Goal: Transaction & Acquisition: Purchase product/service

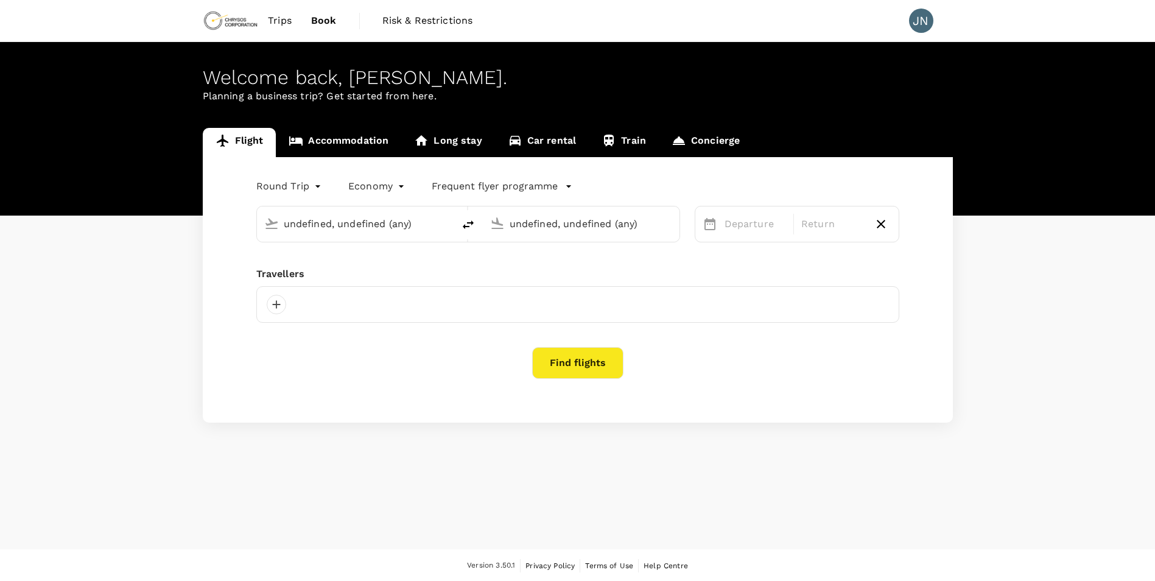
type input "Abidjan, Cote D'ivoire (any)"
type input "Windhoek [PERSON_NAME] Intl (WDH)"
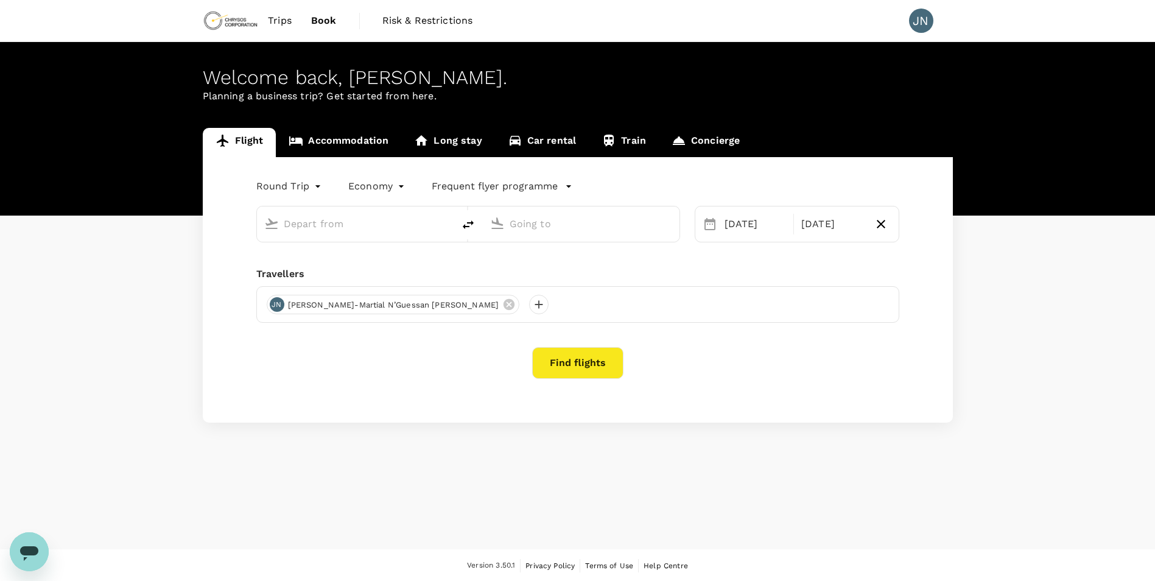
type input "Abidjan, Cote D'ivoire (any)"
type input "Windhoek Hosea Kutako Intl (WDH)"
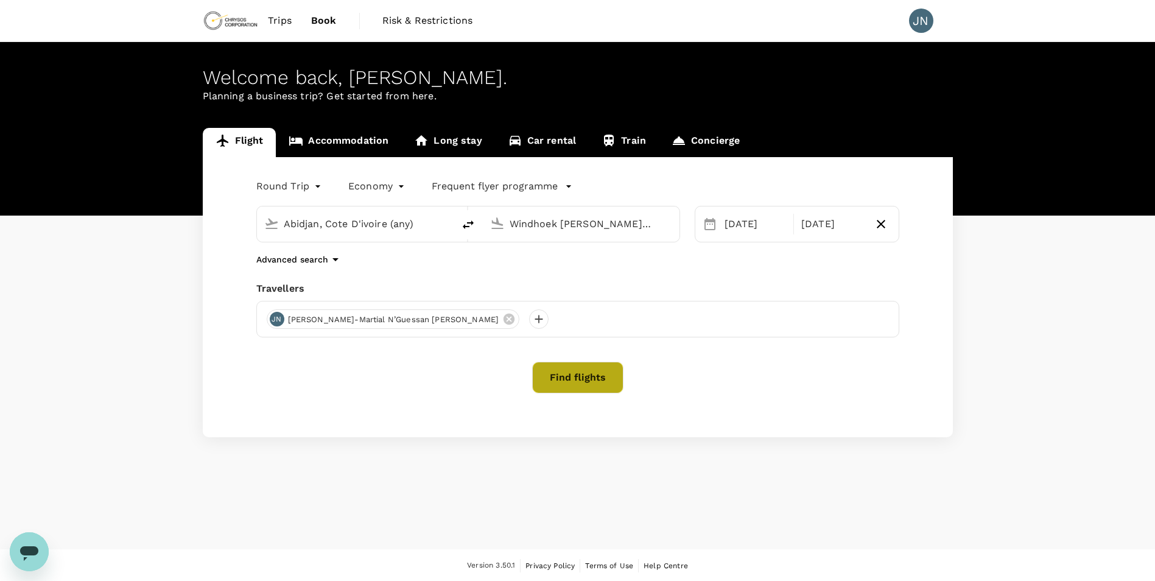
click at [584, 381] on button "Find flights" at bounding box center [577, 378] width 91 height 32
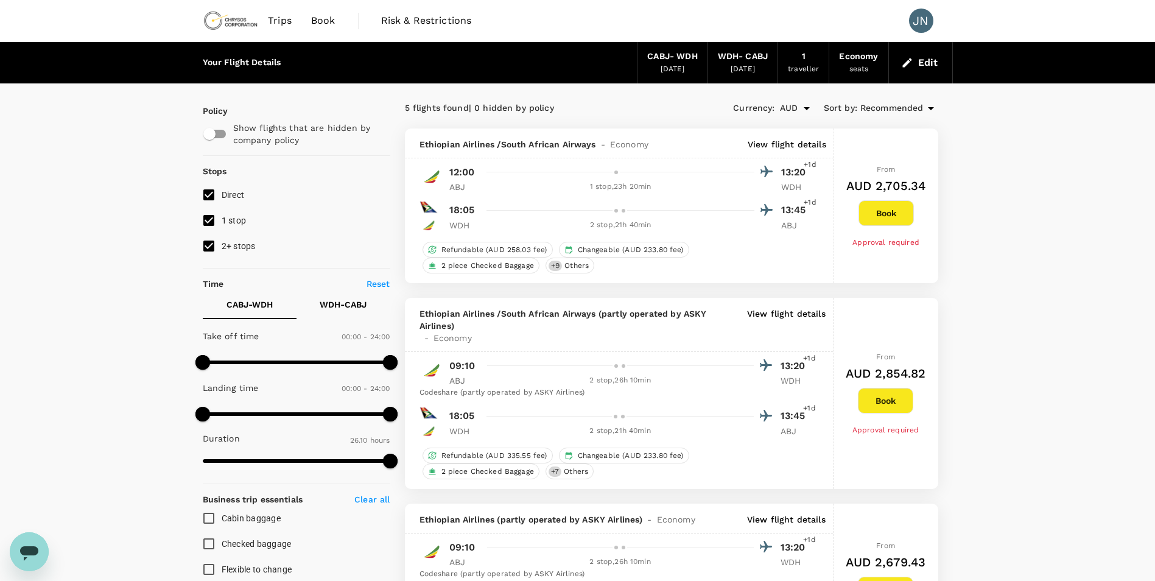
click at [784, 146] on p "View flight details" at bounding box center [787, 144] width 79 height 12
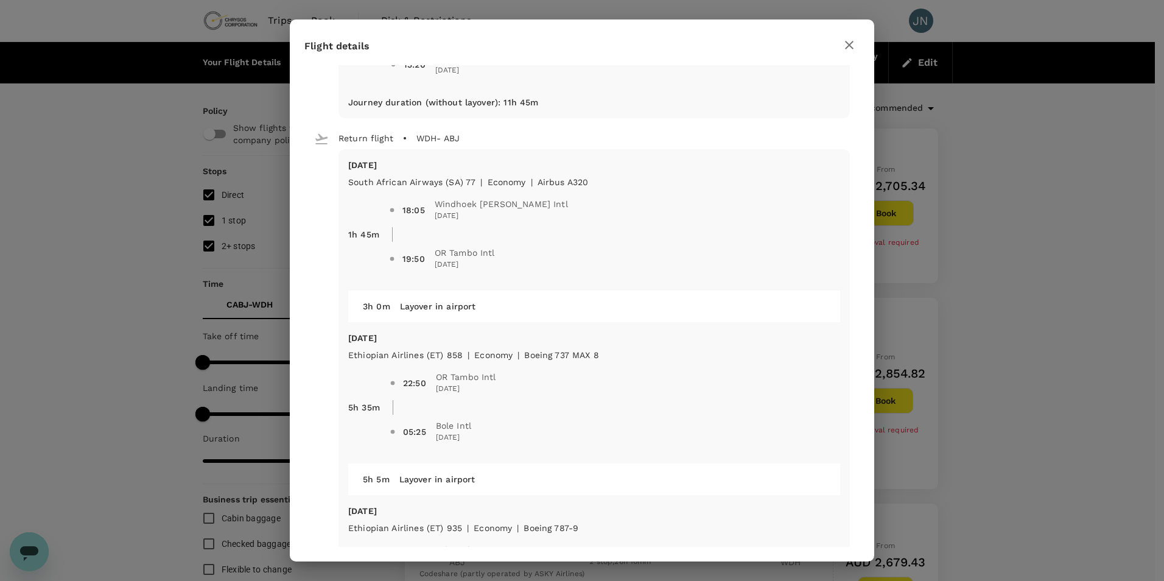
scroll to position [303, 0]
click at [852, 47] on icon "button" at bounding box center [849, 45] width 9 height 9
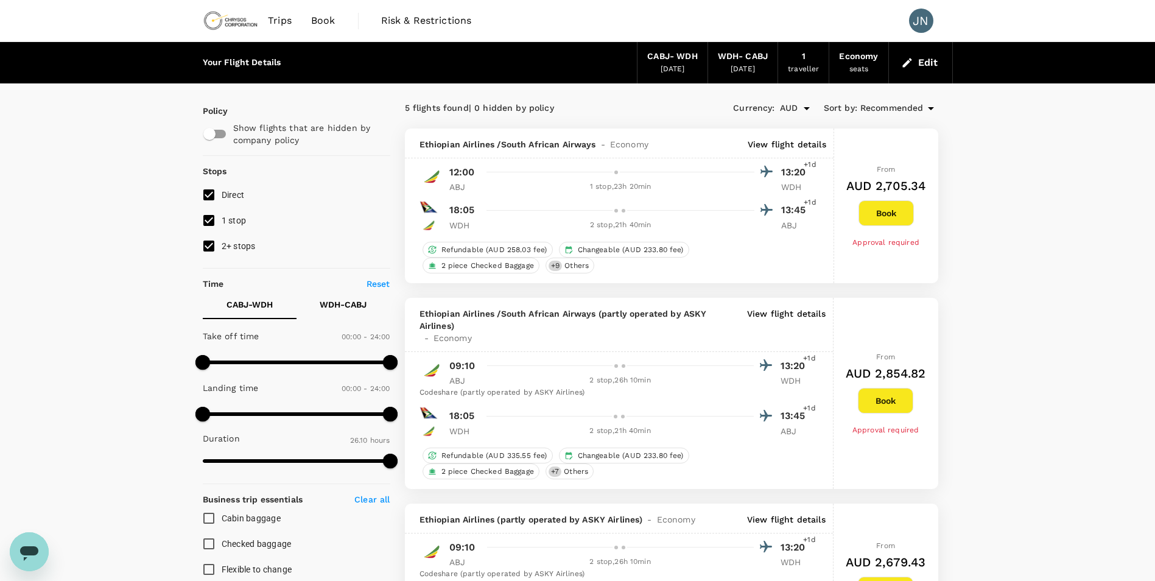
click at [787, 315] on p "View flight details" at bounding box center [786, 325] width 79 height 37
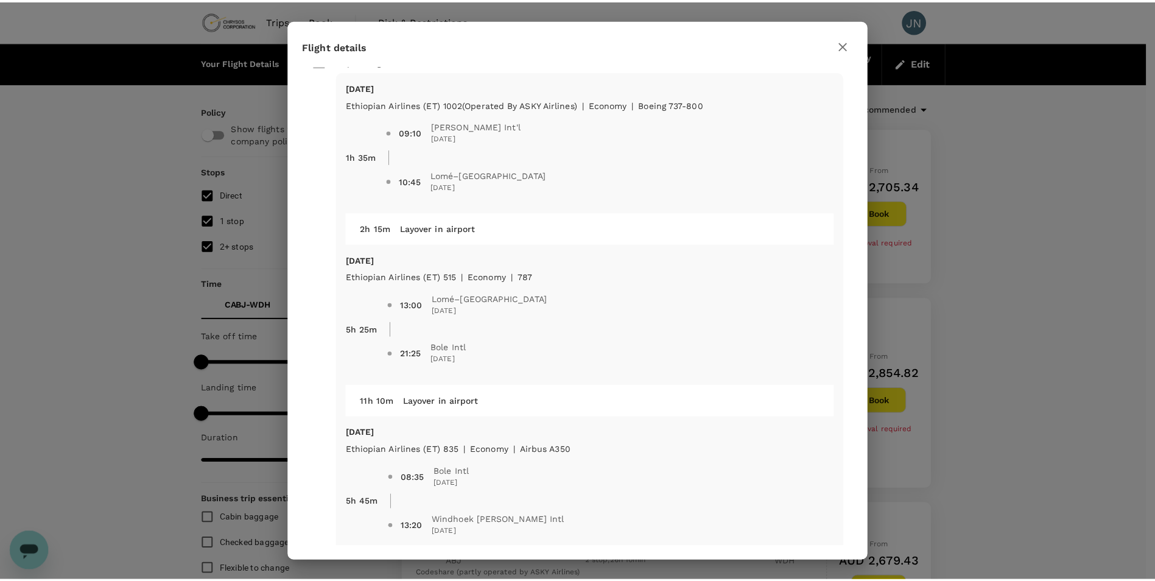
scroll to position [0, 0]
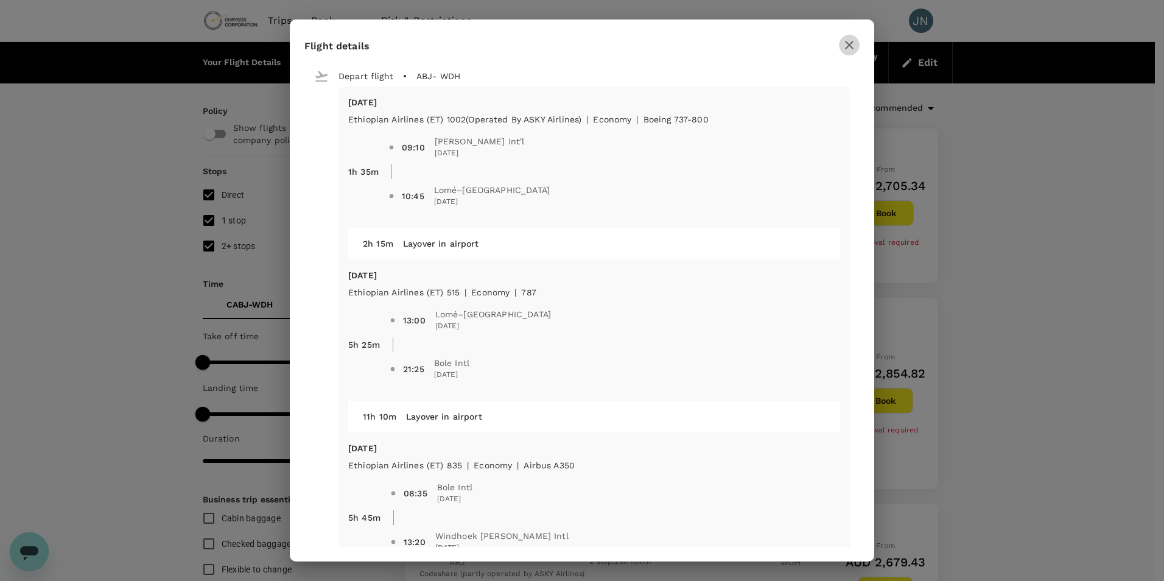
click at [851, 44] on icon "button" at bounding box center [849, 45] width 9 height 9
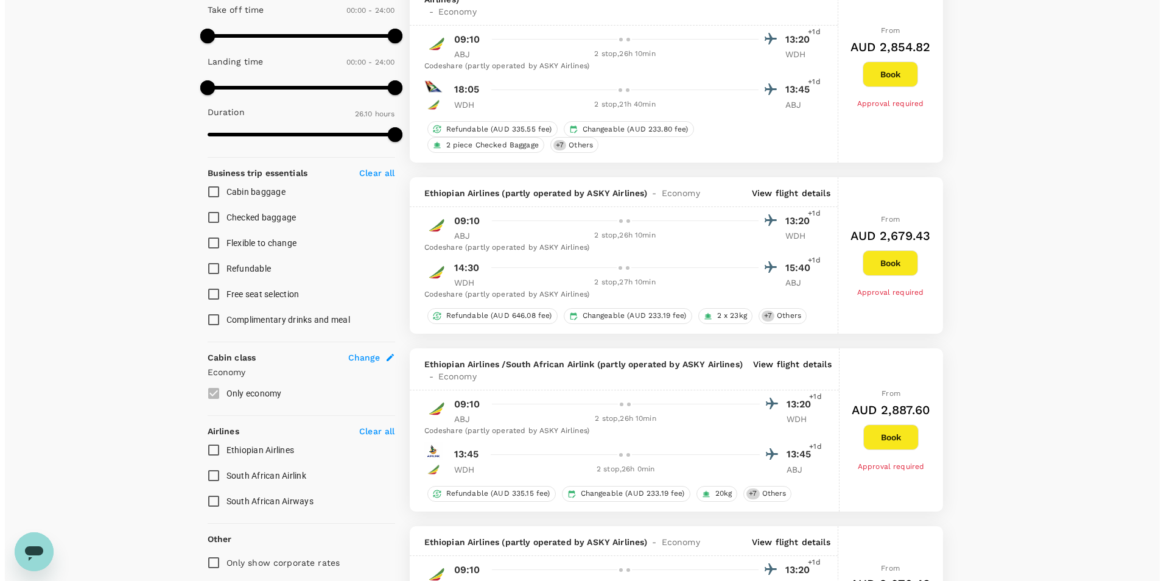
scroll to position [365, 0]
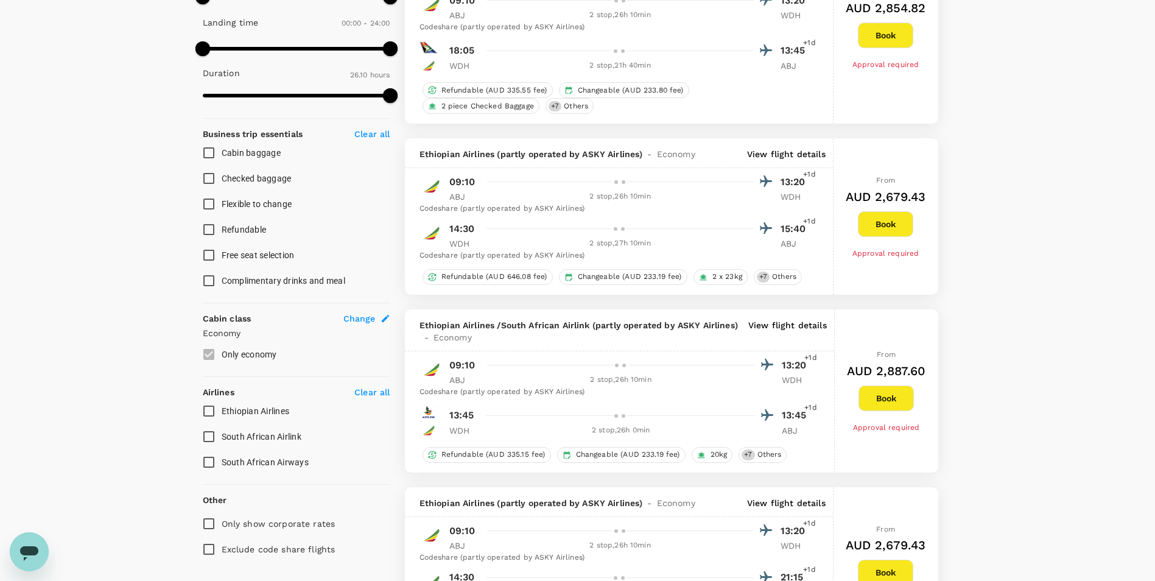
click at [786, 151] on p "View flight details" at bounding box center [786, 154] width 79 height 12
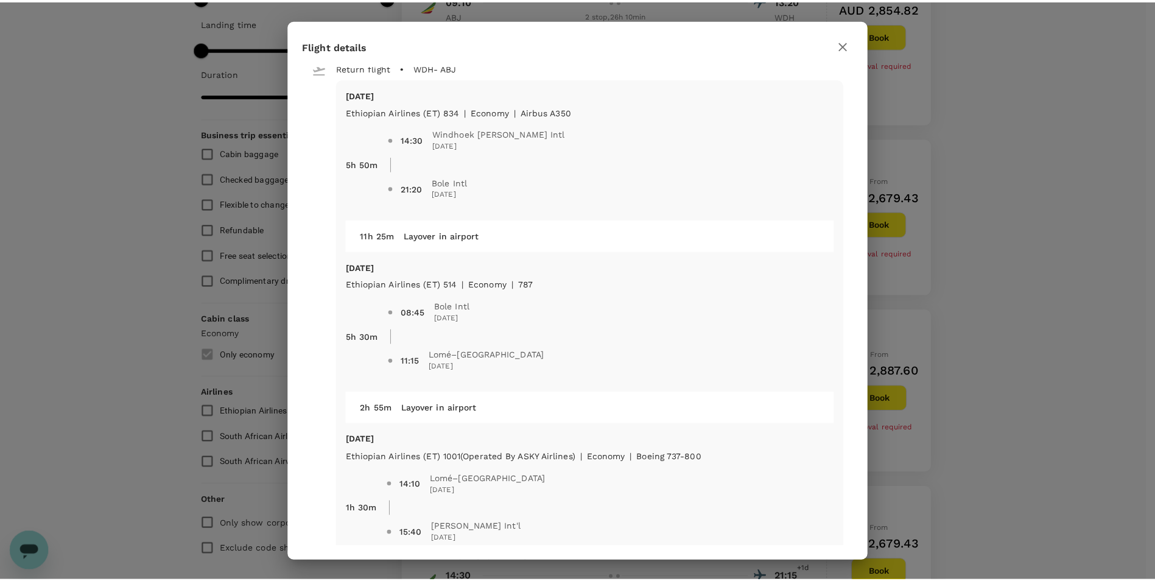
scroll to position [598, 0]
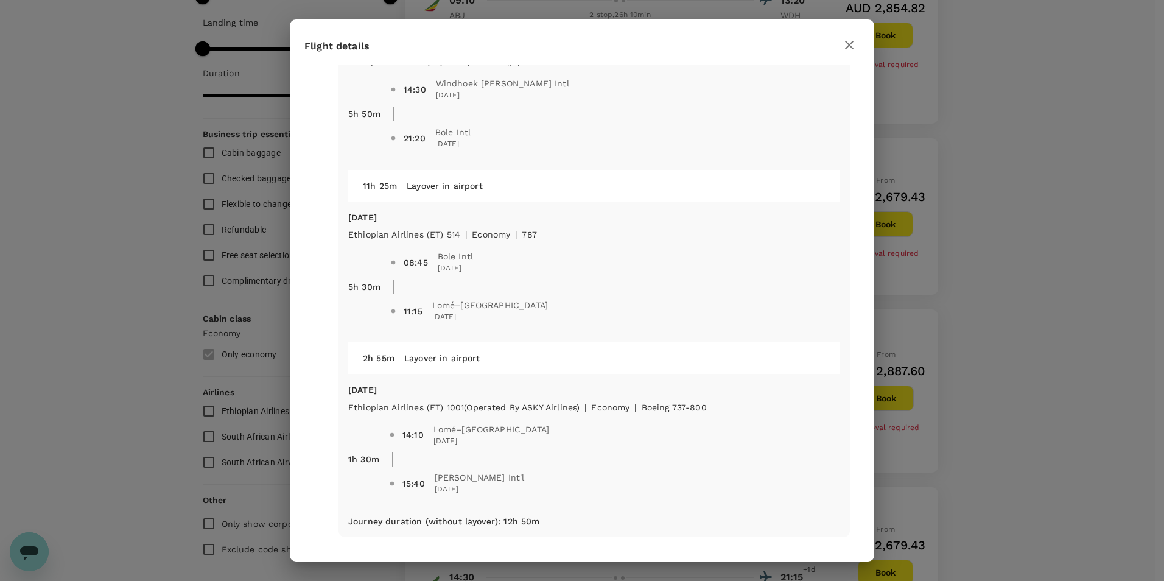
click at [846, 43] on icon "button" at bounding box center [849, 45] width 15 height 15
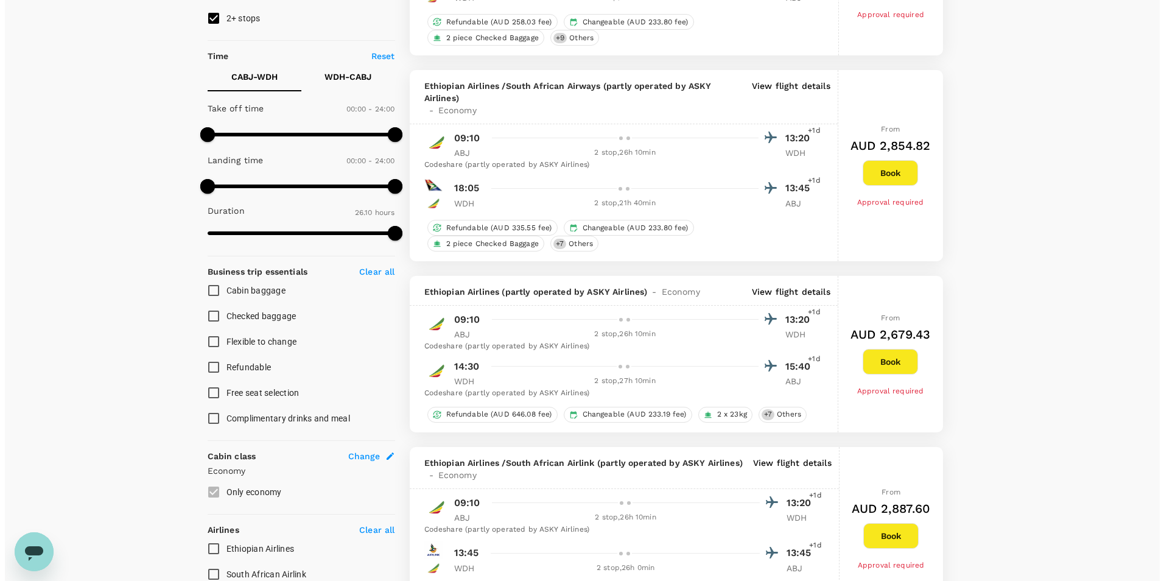
scroll to position [244, 0]
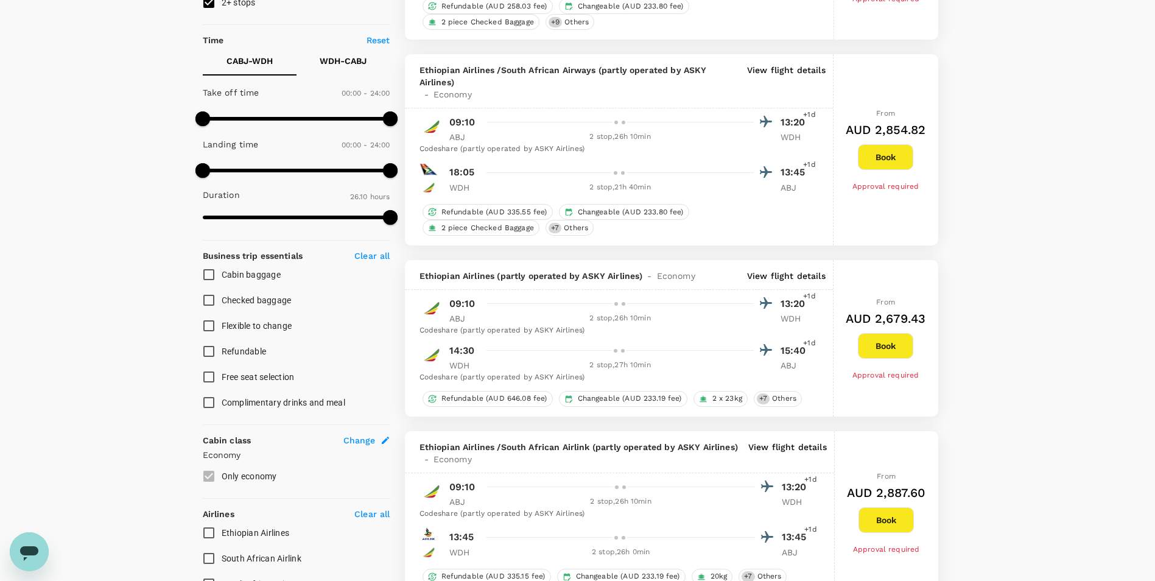
click at [784, 276] on p "View flight details" at bounding box center [786, 276] width 79 height 12
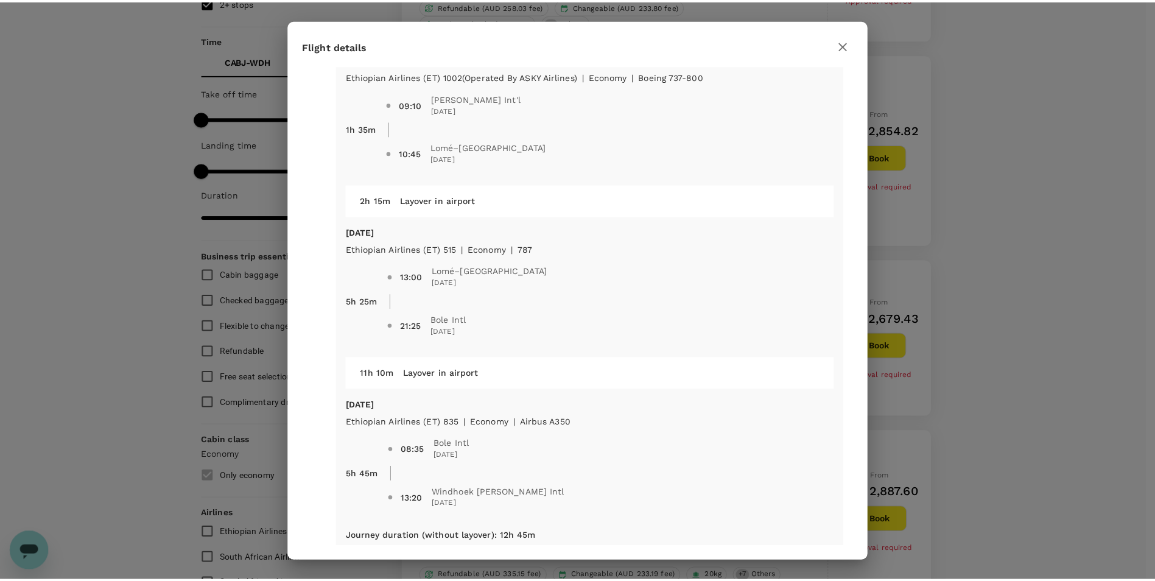
scroll to position [61, 0]
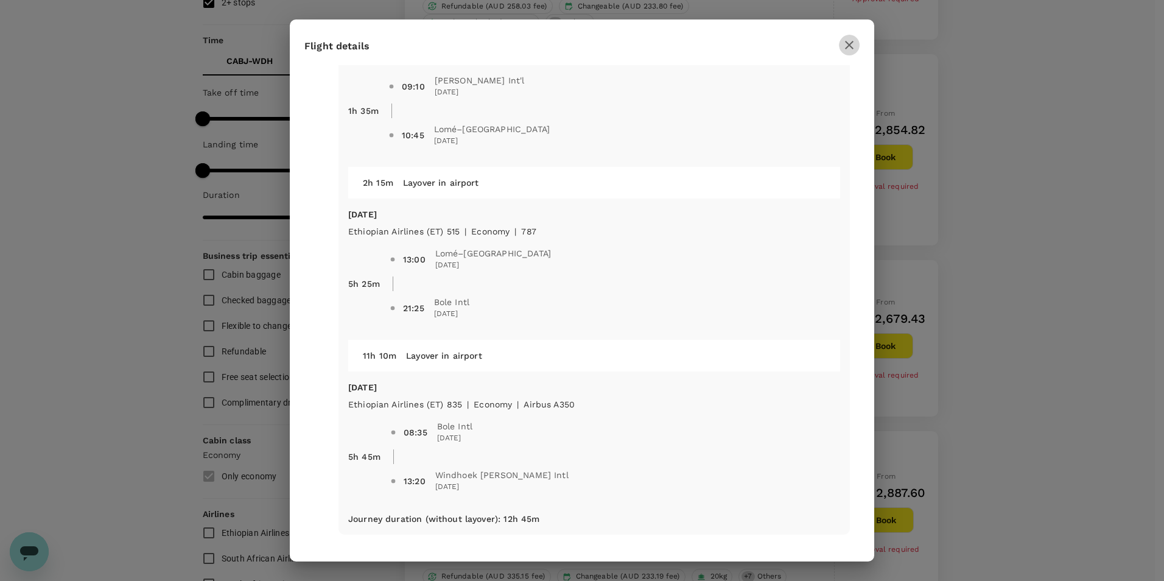
click at [849, 44] on icon "button" at bounding box center [849, 45] width 9 height 9
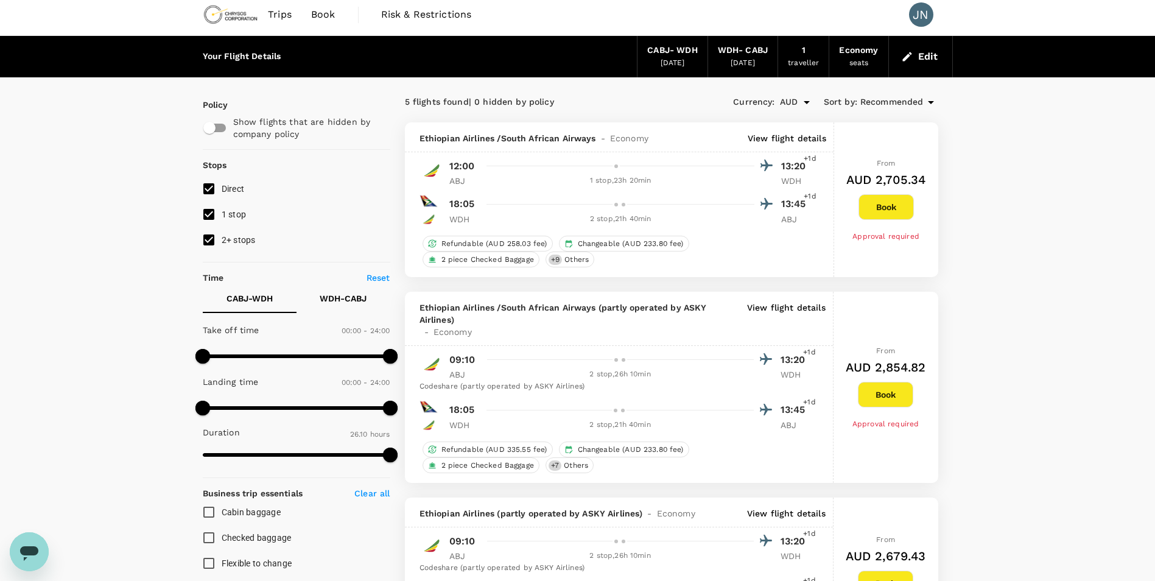
scroll to position [0, 0]
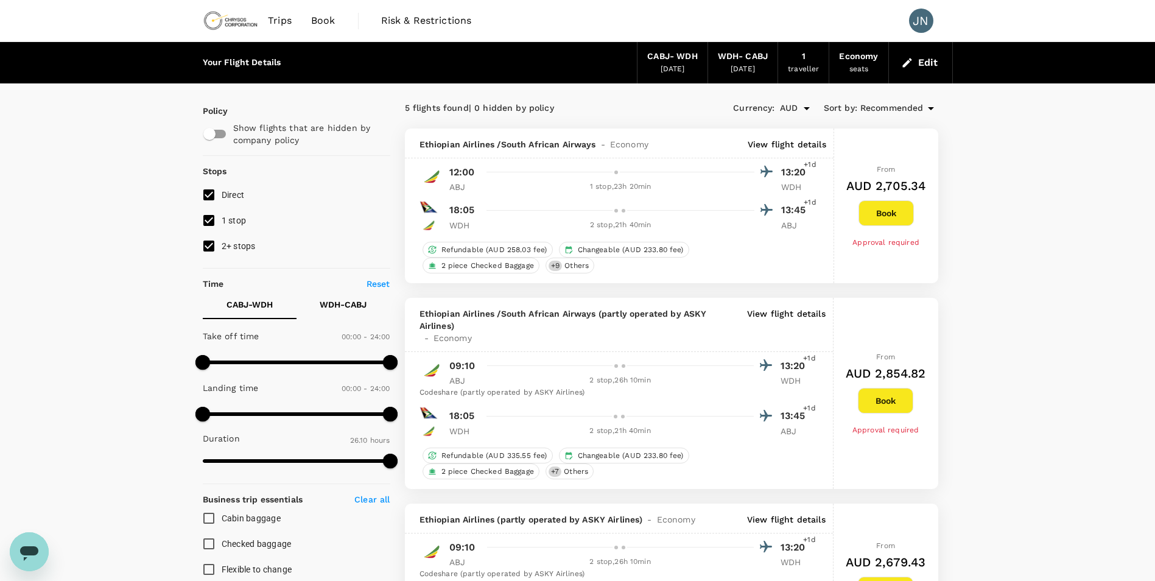
click at [282, 22] on span "Trips" at bounding box center [280, 20] width 24 height 15
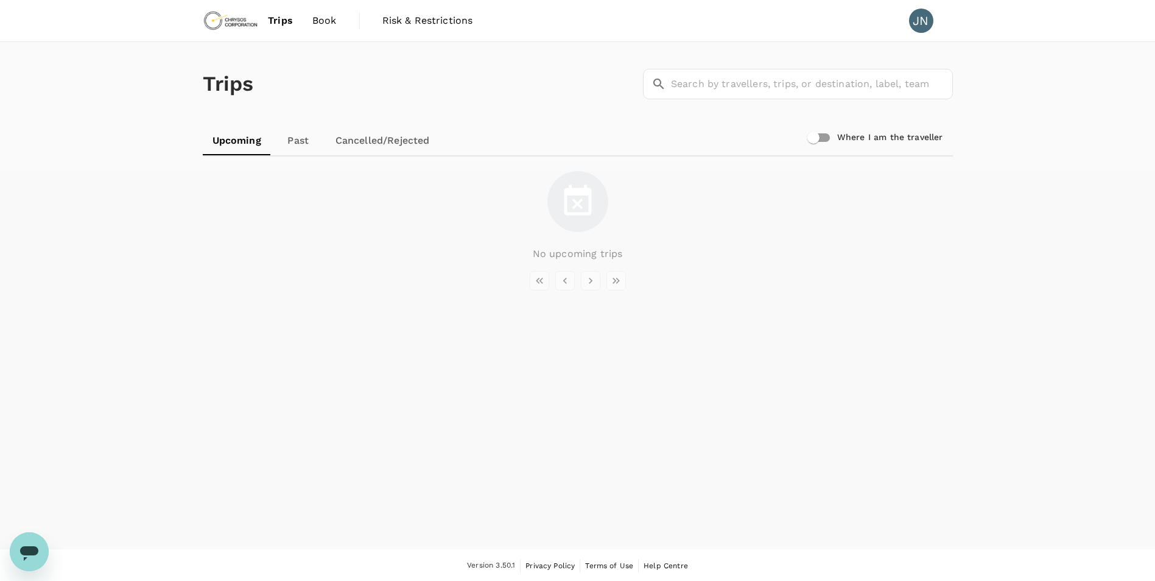
click at [322, 23] on span "Book" at bounding box center [324, 20] width 24 height 15
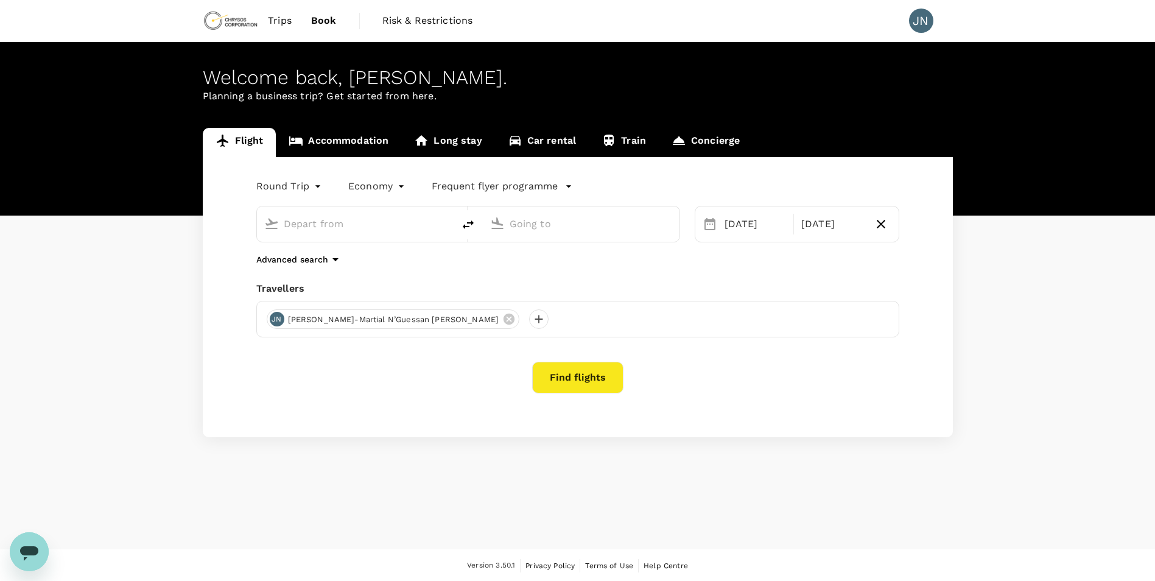
type input "Abidjan, Cote D'ivoire (any)"
type input "Windhoek Hosea Kutako Intl (WDH)"
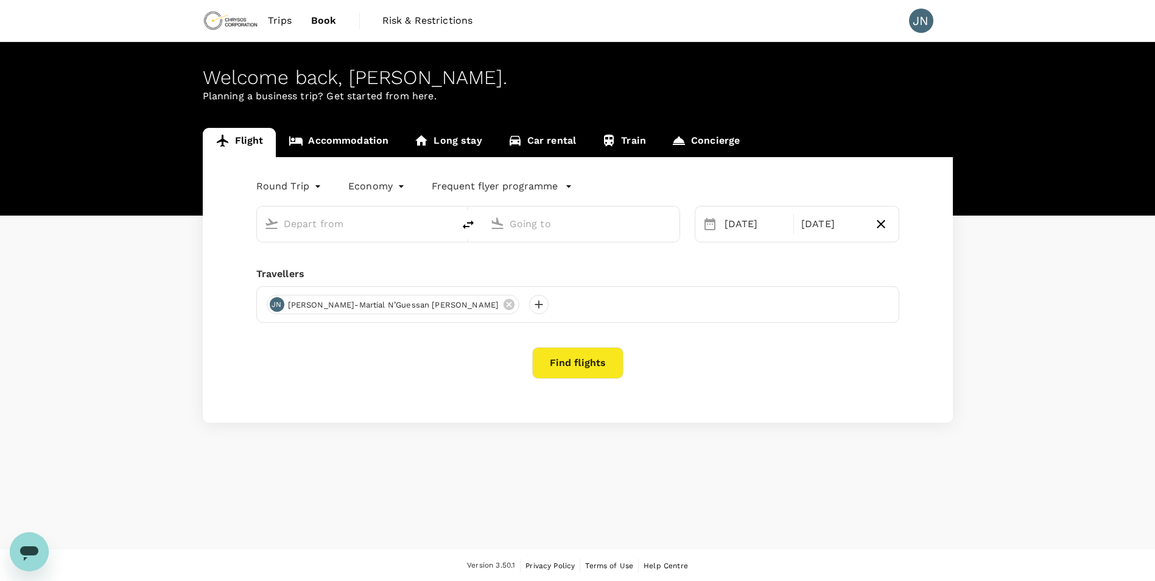
type input "Abidjan, Cote D'ivoire (any)"
type input "Windhoek Hosea Kutako Intl (WDH)"
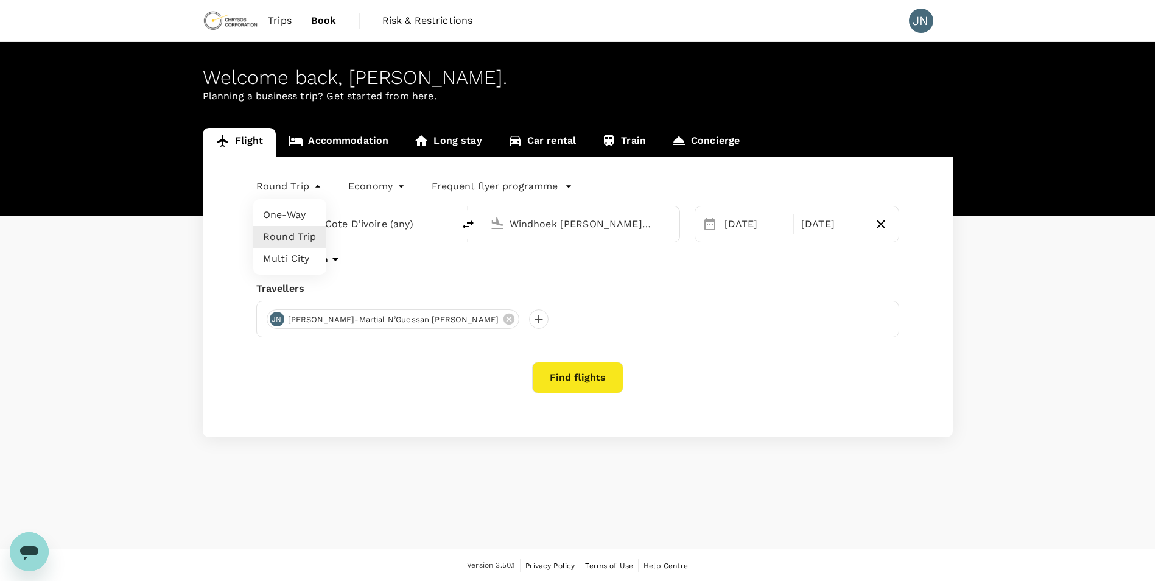
click at [318, 186] on body "Trips Book Risk & Restrictions JN Welcome back , Jean-Martial . Planning a busi…" at bounding box center [582, 291] width 1164 height 582
click at [293, 258] on li "Multi City" at bounding box center [289, 259] width 73 height 22
type input "multicity"
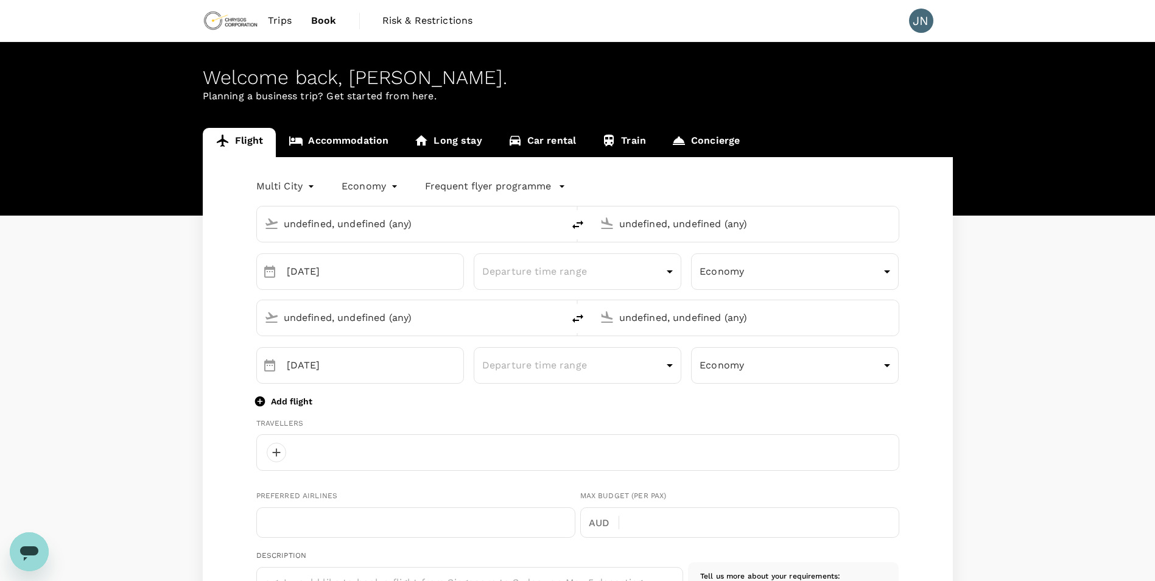
type input "Abidjan, Cote D'ivoire (any)"
type input "Windhoek Hosea Kutako Intl (WDH)"
type input "Abidjan, Cote D'ivoire (any)"
type input "jean.guessan@chrysoscorp.com"
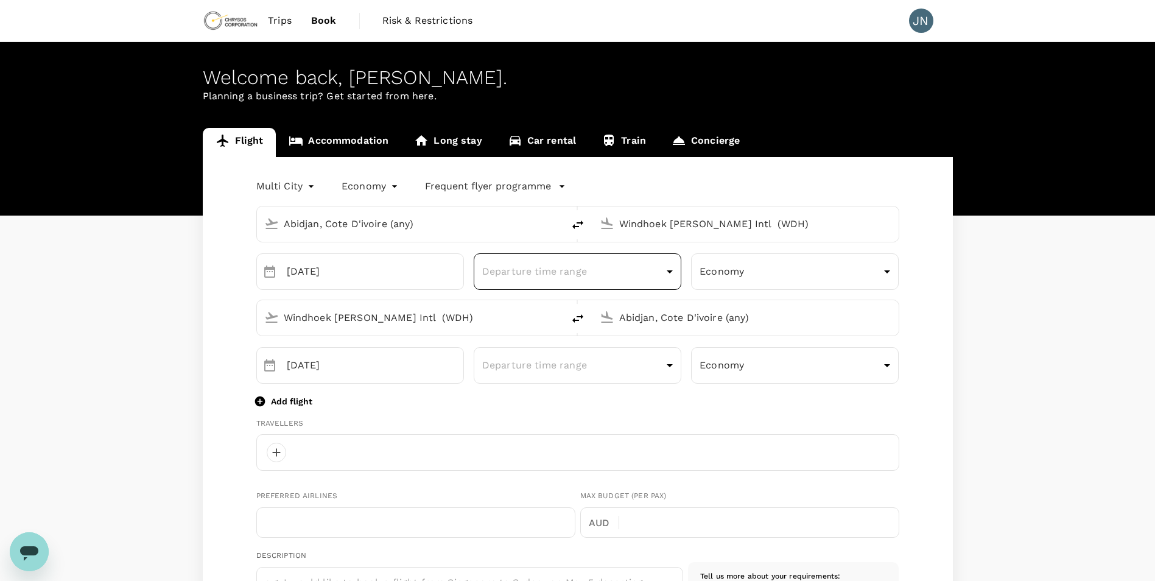
type input "225"
type input "74832384"
click at [669, 273] on body "Trips Book Risk & Restrictions JN Welcome back , Jean-Martial . Planning a busi…" at bounding box center [582, 544] width 1164 height 1089
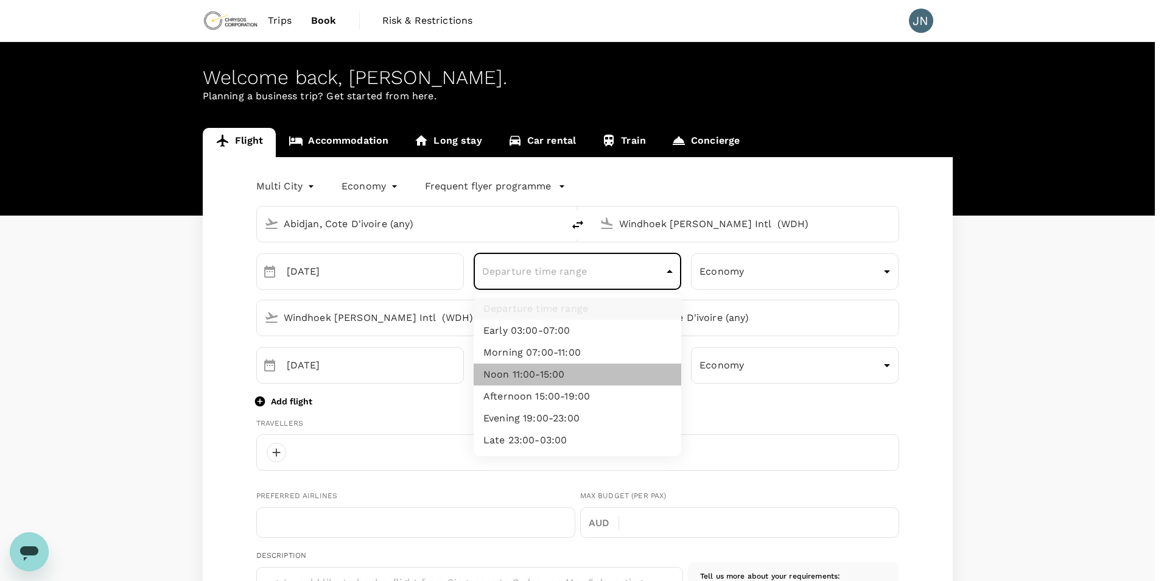
click at [611, 375] on li "Noon 11:00-15:00" at bounding box center [578, 375] width 208 height 22
type input "noon"
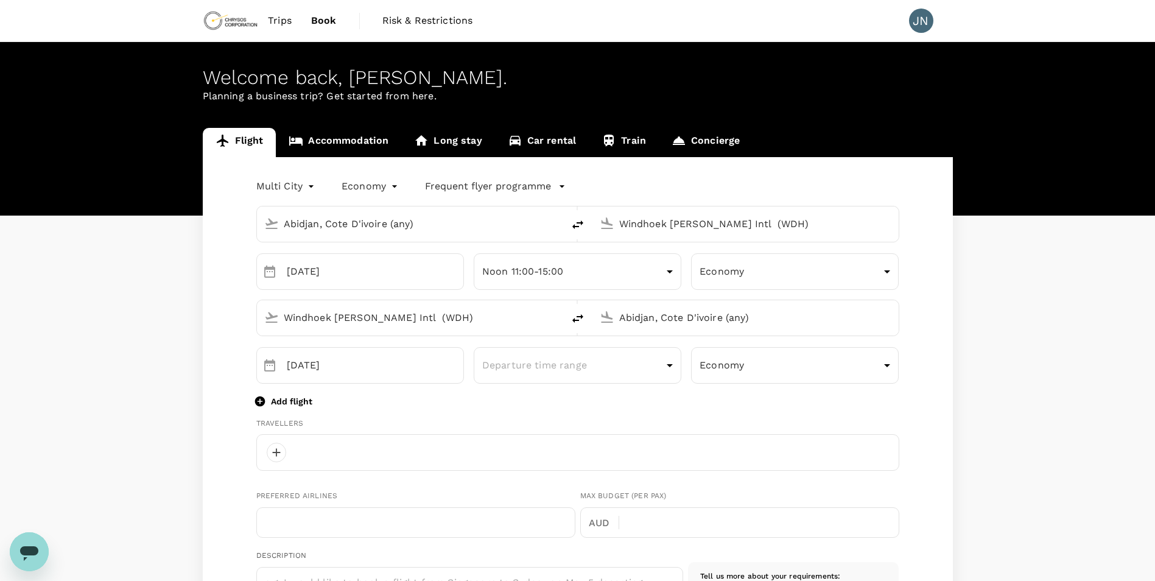
click at [809, 223] on input "Windhoek Hosea Kutako Intl (WDH)" at bounding box center [746, 223] width 254 height 19
type input "e"
click at [695, 277] on p "Bole Intl" at bounding box center [763, 271] width 213 height 12
type input "Bole Intl (ADD)"
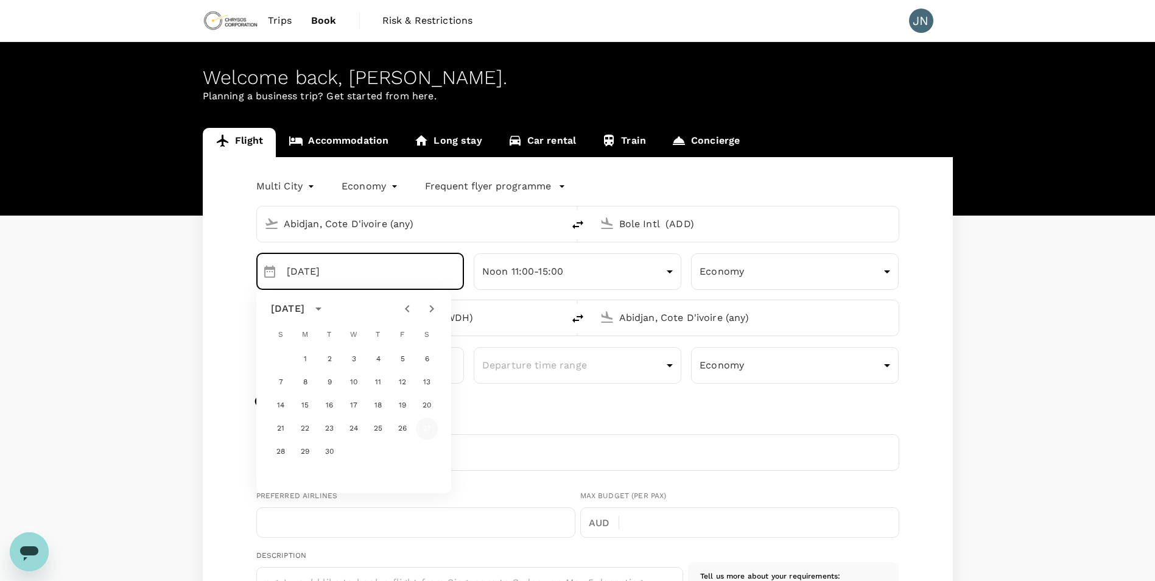
click at [426, 426] on button "27" at bounding box center [427, 429] width 22 height 22
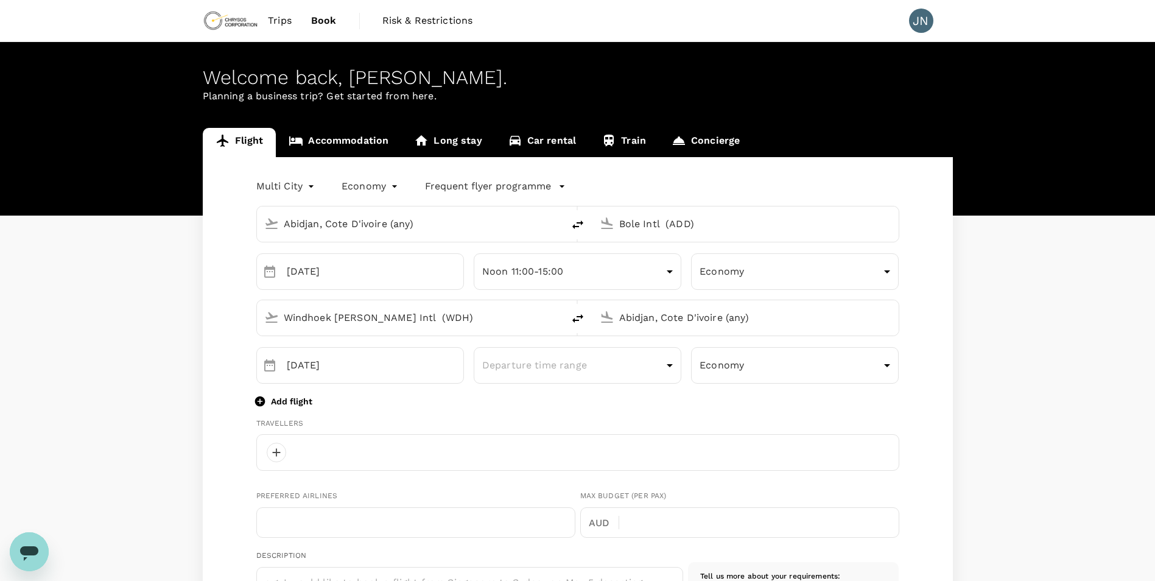
click at [466, 317] on input "Windhoek Hosea Kutako Intl (WDH)" at bounding box center [411, 317] width 254 height 19
click at [350, 366] on p "Bole Intl" at bounding box center [428, 365] width 213 height 12
type input "Bole Intl (ADD)"
click at [754, 317] on input "Abidjan, Cote D'ivoire (any)" at bounding box center [746, 317] width 254 height 19
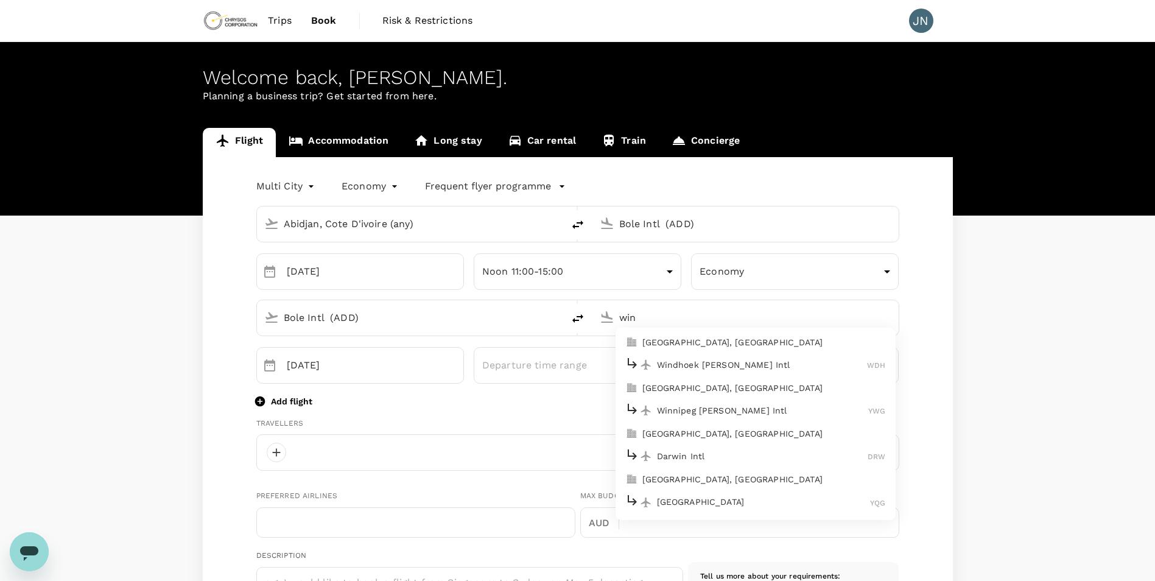
click at [720, 364] on p "Windhoek [PERSON_NAME] Intl" at bounding box center [762, 365] width 211 height 12
type input "Windhoek Hosea Kutako Intl (WDH)"
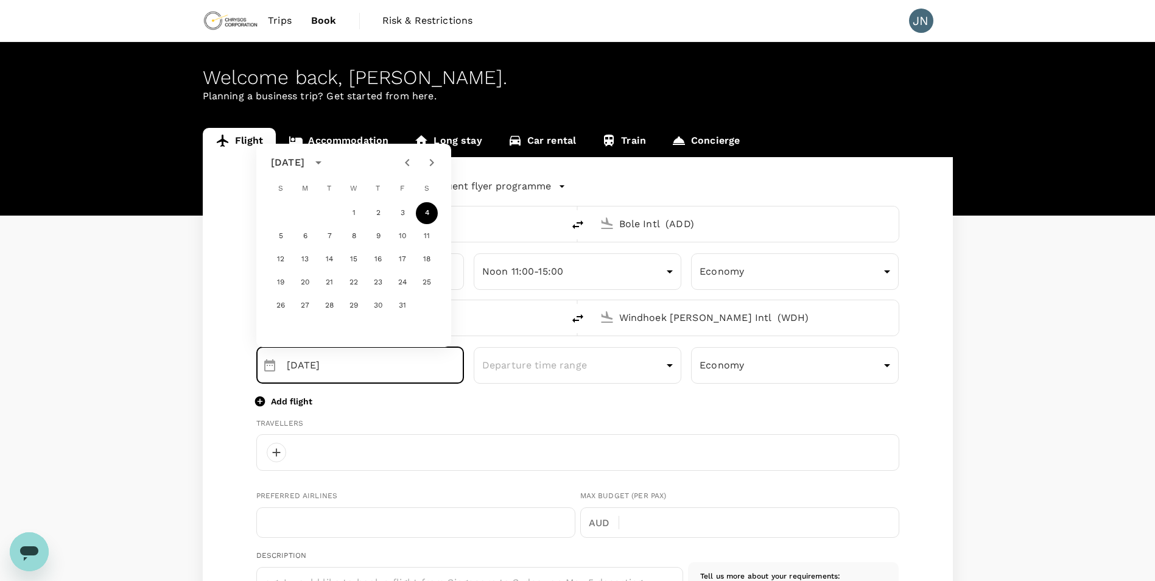
click at [913, 301] on div "Multi City multicity Economy economy Frequent flyer programme Abidjan, Cote D'i…" at bounding box center [578, 584] width 750 height 855
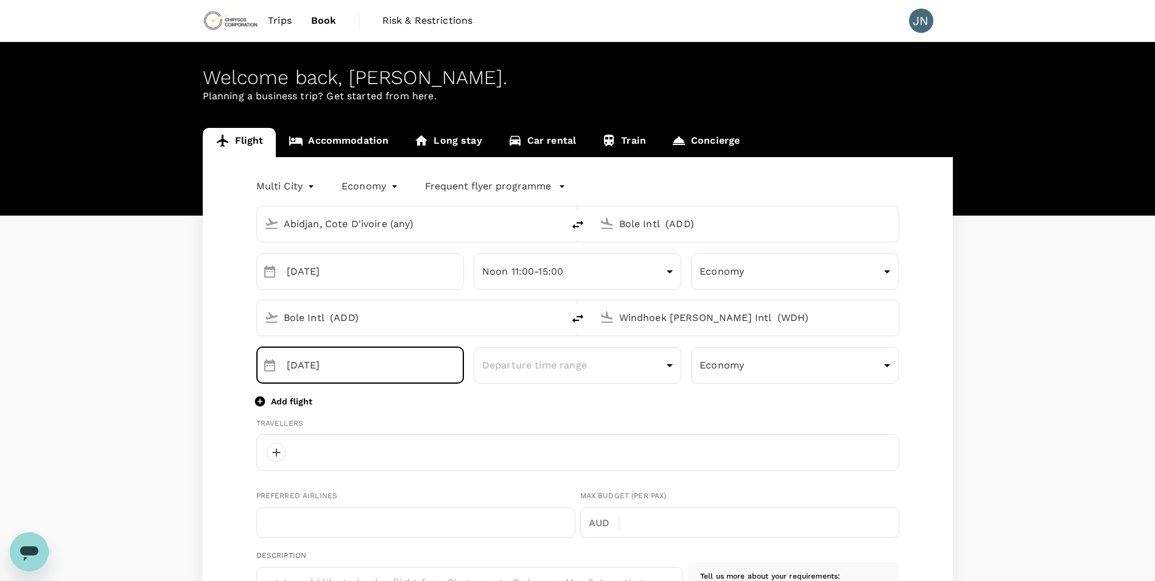
click at [396, 360] on input "04 Oct" at bounding box center [375, 365] width 177 height 37
click at [271, 368] on icon "Choose date, selected date is Oct 4, 2025" at bounding box center [269, 365] width 15 height 15
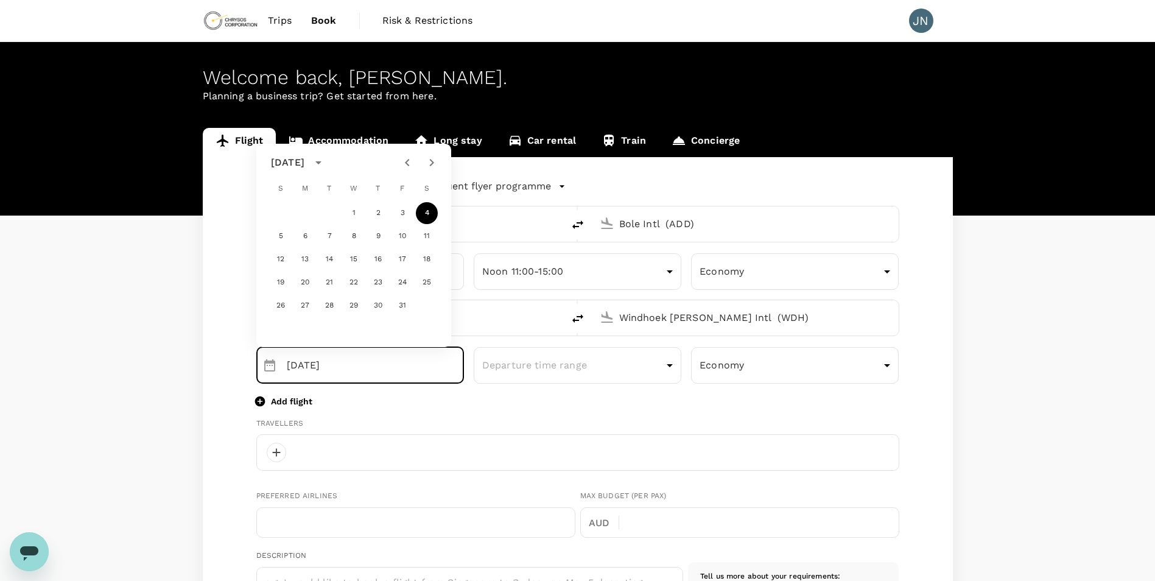
click at [408, 164] on icon "Previous month" at bounding box center [407, 162] width 15 height 15
click at [280, 306] on button "28" at bounding box center [281, 306] width 22 height 22
type input "28 Sep"
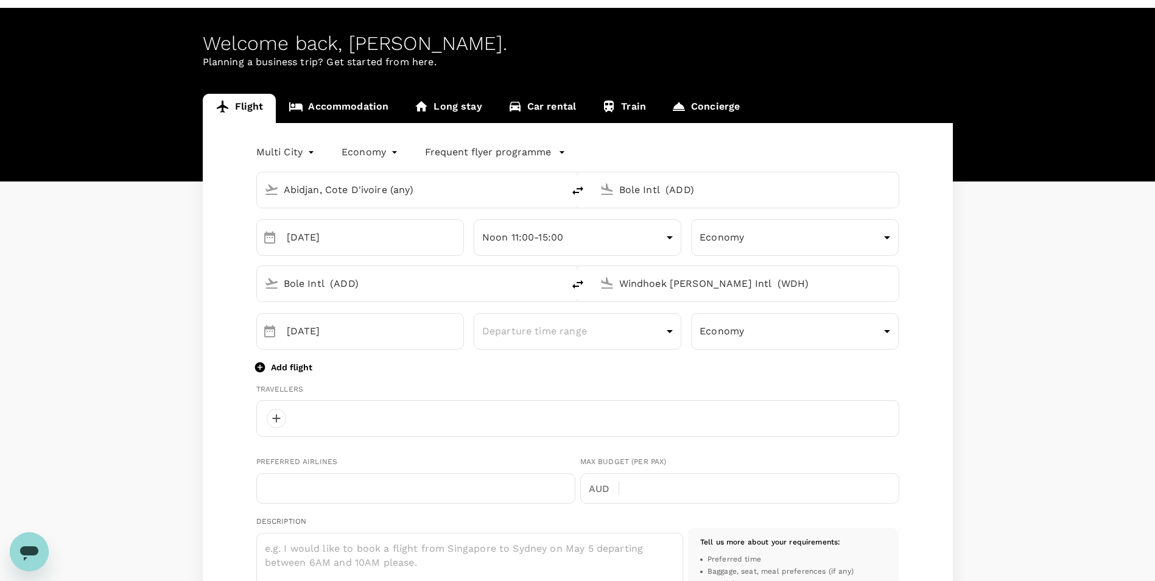
scroll to position [61, 0]
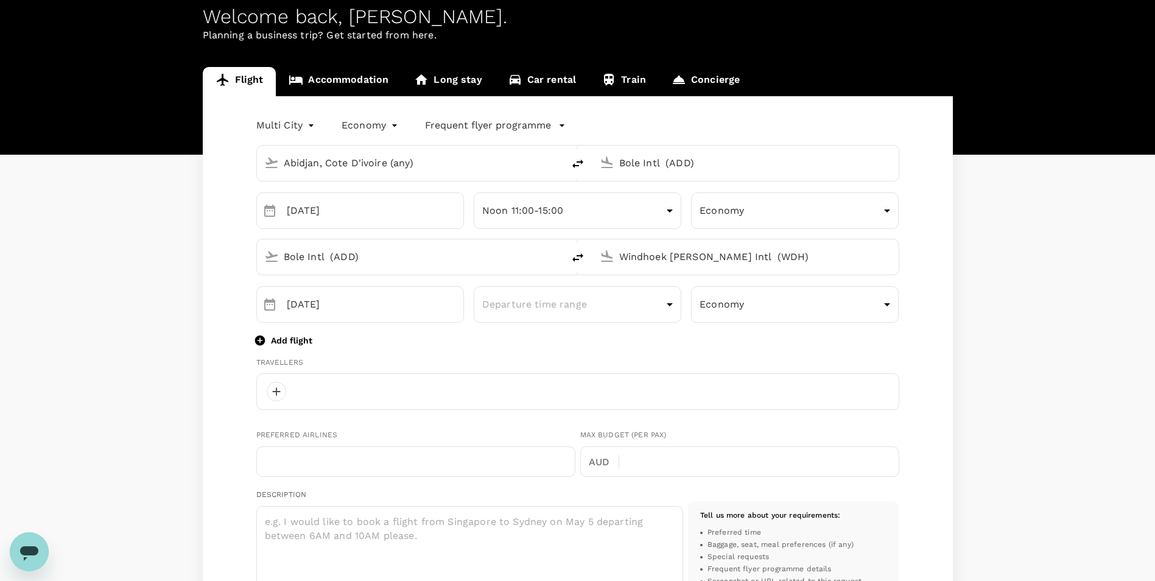
click at [259, 340] on icon "button" at bounding box center [260, 340] width 12 height 12
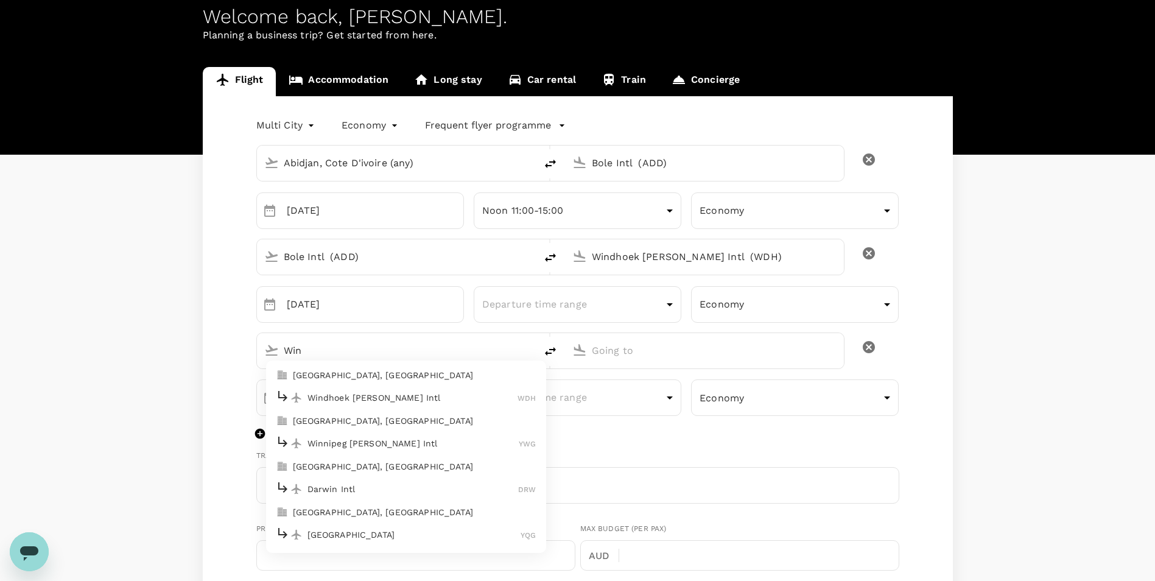
click at [343, 401] on p "Windhoek [PERSON_NAME] Intl" at bounding box center [412, 398] width 211 height 12
type input "Win"
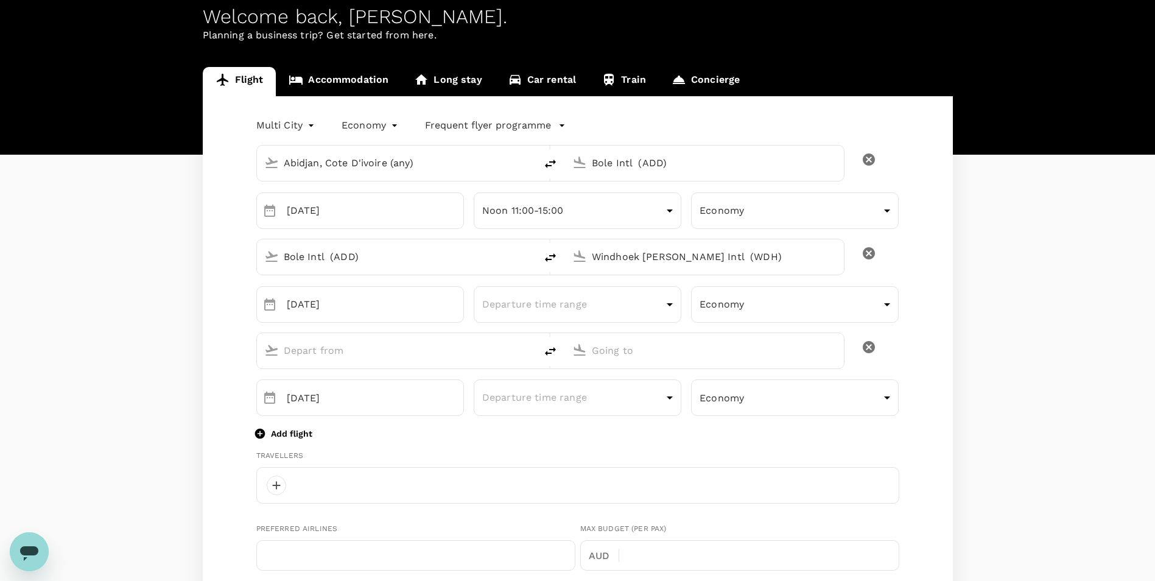
type input "Windhoek Hosea Kutako Intl (WDH)"
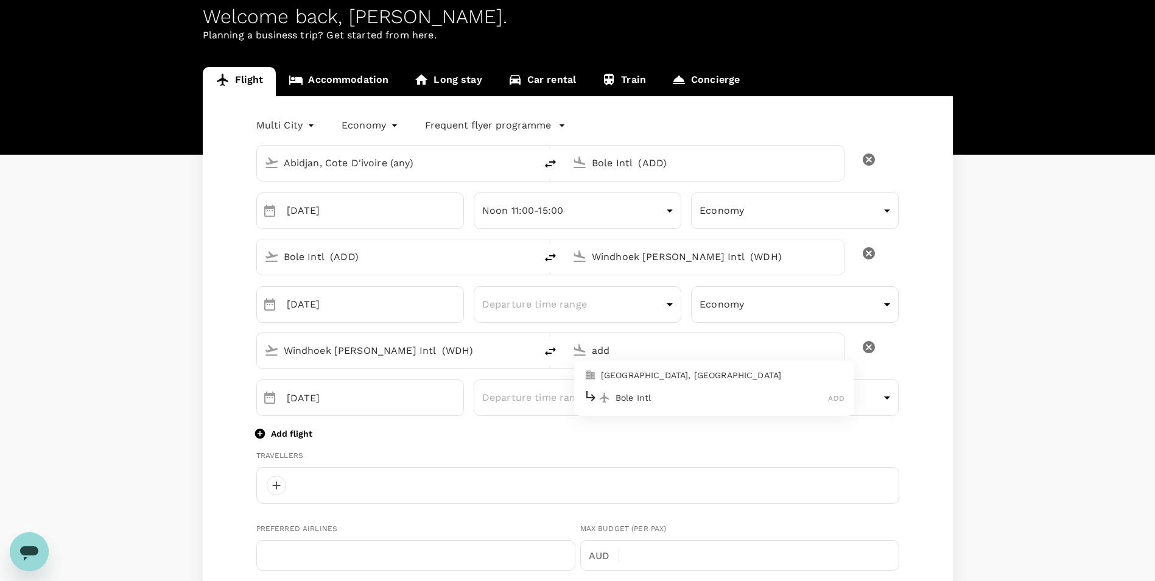
click at [644, 394] on p "Bole Intl" at bounding box center [722, 398] width 213 height 12
type input "Bole Intl (ADD)"
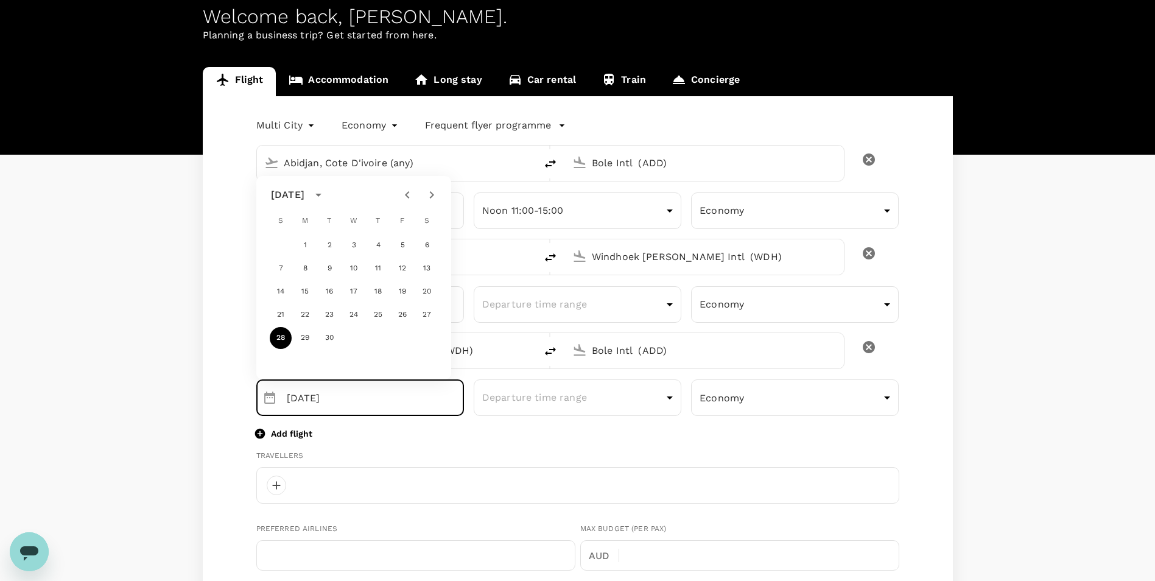
click at [432, 194] on icon "Next month" at bounding box center [432, 194] width 4 height 7
click at [427, 243] on button "4" at bounding box center [427, 245] width 22 height 22
type input "04 Oct"
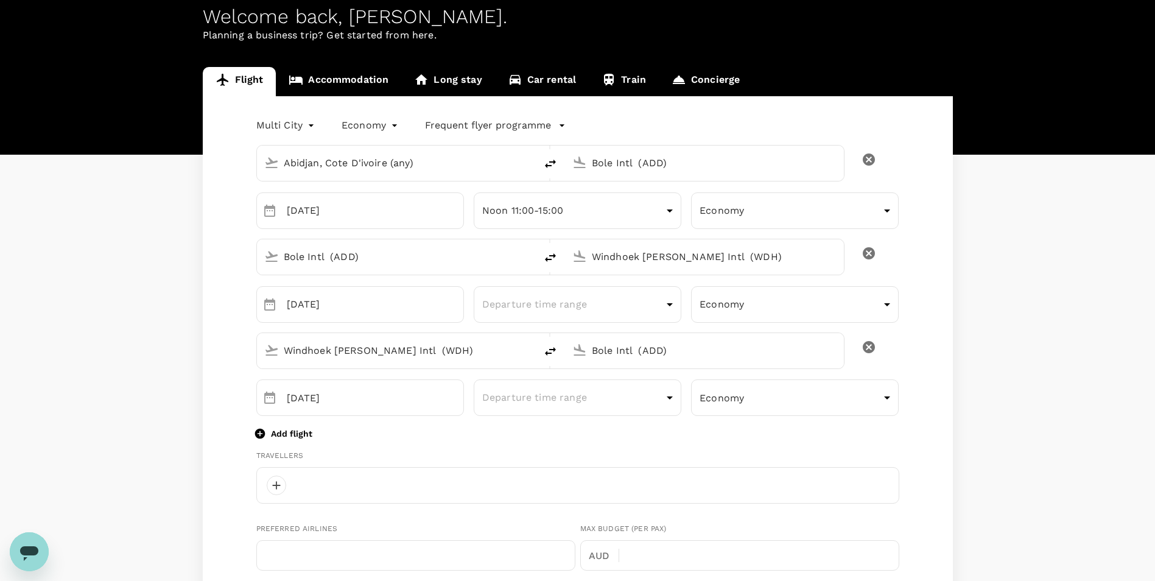
click at [259, 434] on icon "button" at bounding box center [260, 434] width 10 height 10
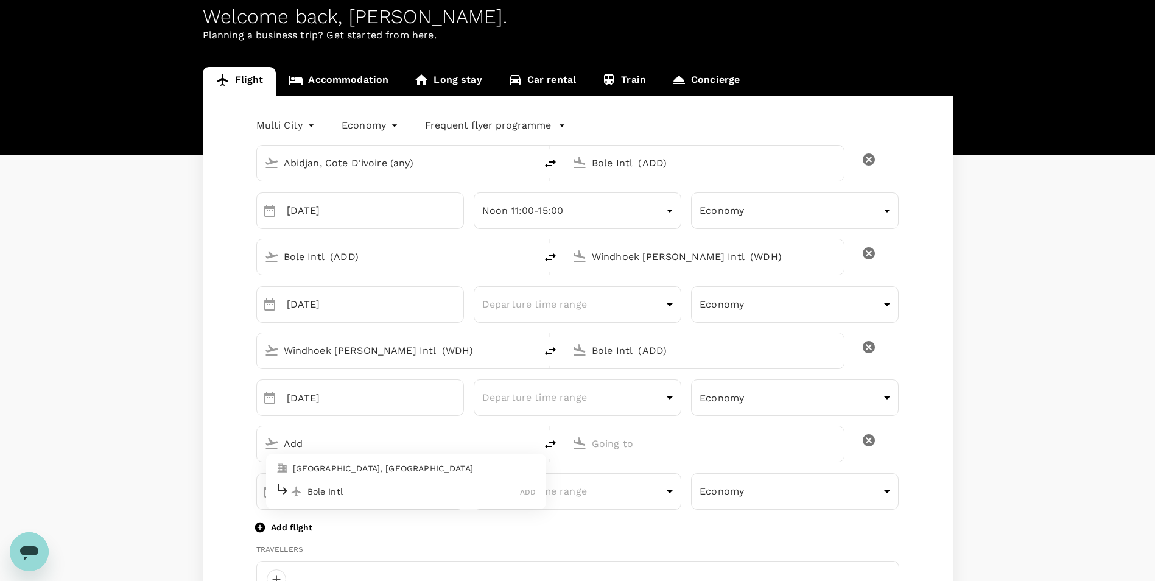
click at [336, 490] on p "Bole Intl" at bounding box center [413, 491] width 213 height 12
type input "Add"
type input "Bole Intl (ADD)"
click at [629, 491] on p "[PERSON_NAME] Int'l" at bounding box center [723, 491] width 215 height 12
type input "Félix-Houphouët-Boigny Int'l (ABJ)"
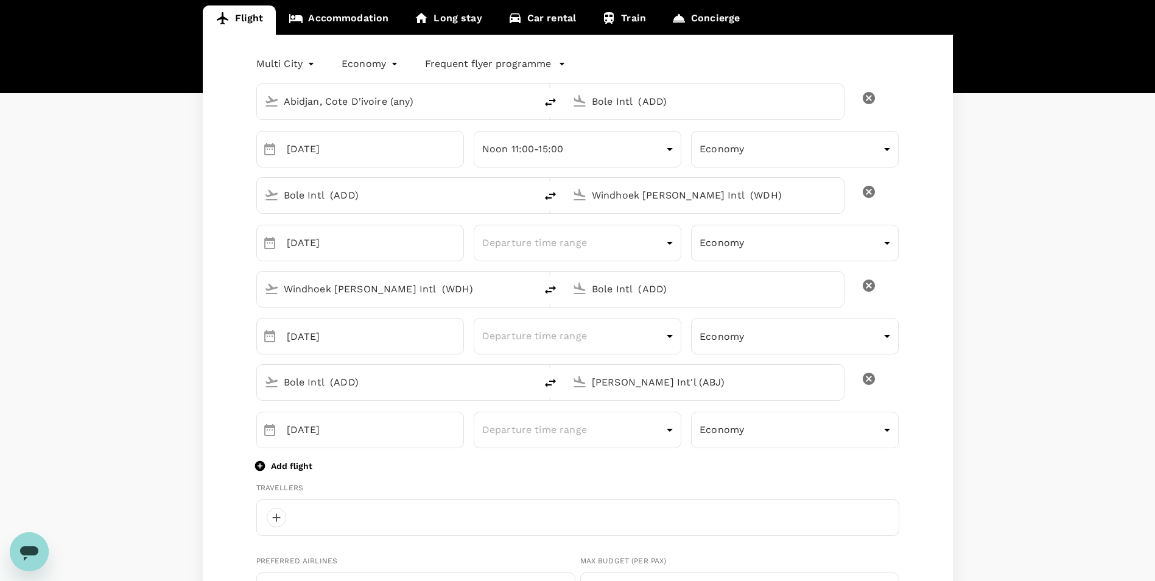
scroll to position [0, 0]
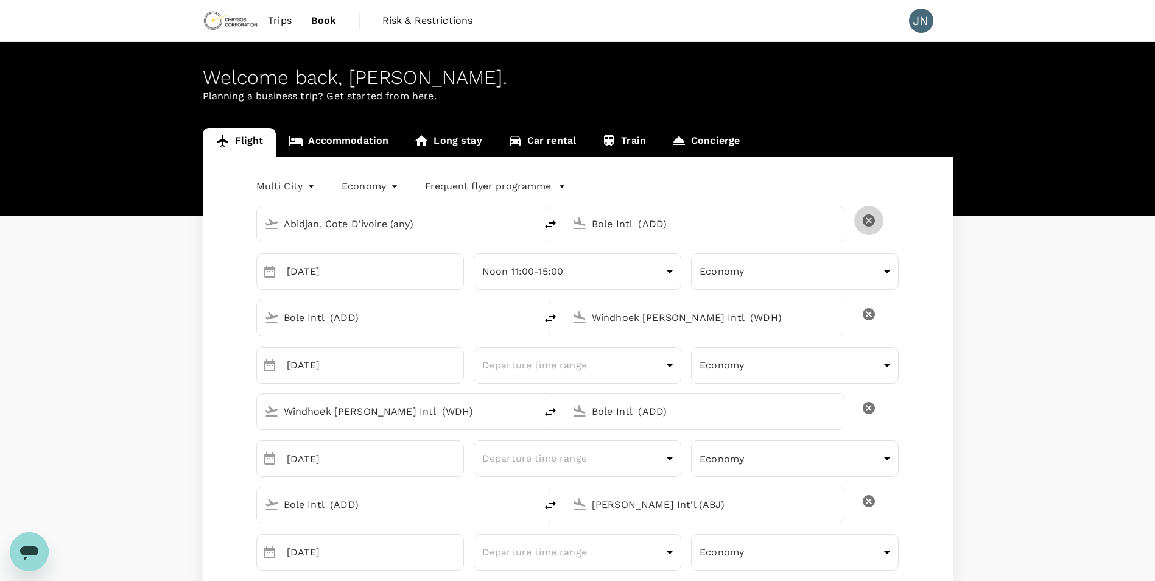
click at [868, 219] on icon "delete" at bounding box center [869, 220] width 12 height 12
type input "28 Sep"
type input "04 Oct"
type input "Bole Intl (ADD)"
type input "Windhoek Hosea Kutako Intl (WDH)"
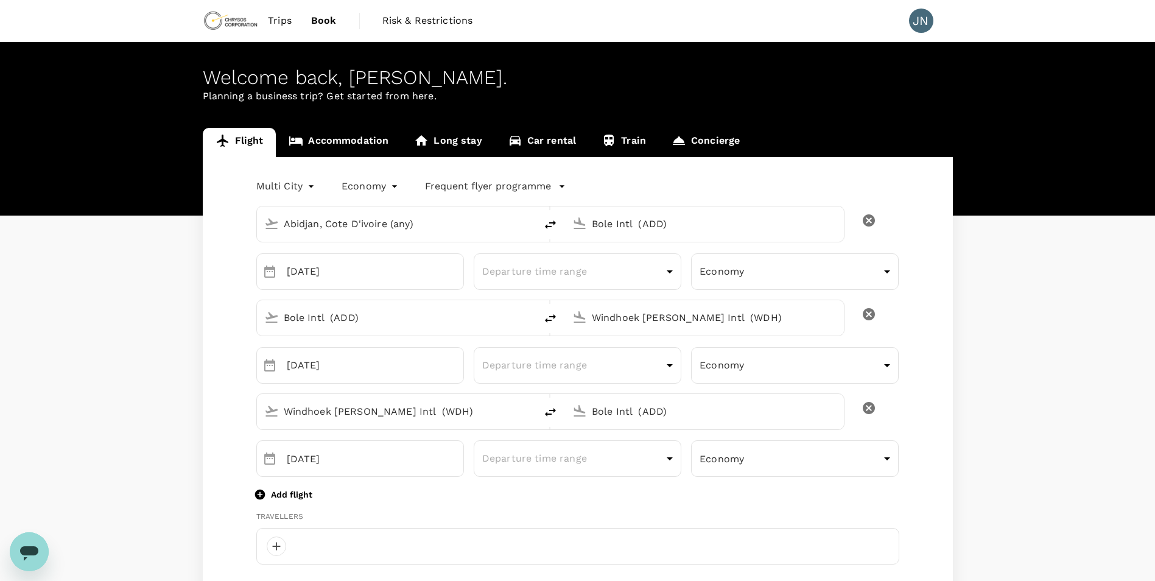
type input "Windhoek Hosea Kutako Intl (WDH)"
type input "Bole Intl (ADD)"
type input "Félix-Houphouët-Boigny Int'l (ABJ)"
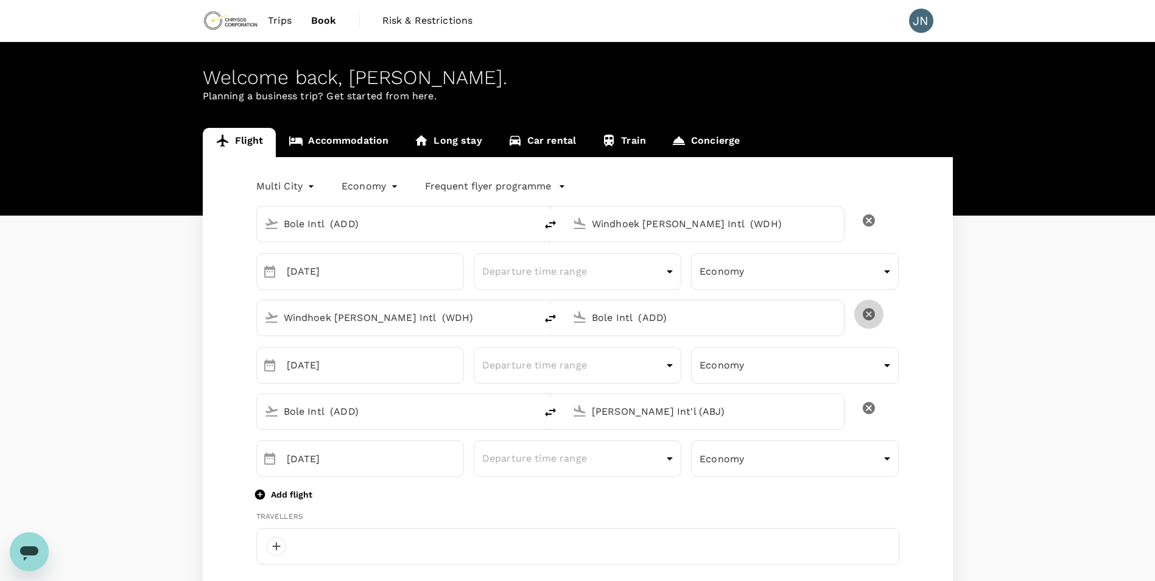
click at [868, 315] on icon "delete" at bounding box center [869, 314] width 15 height 15
type input "Bole Intl (ADD)"
type input "Félix-Houphouët-Boigny Int'l (ABJ)"
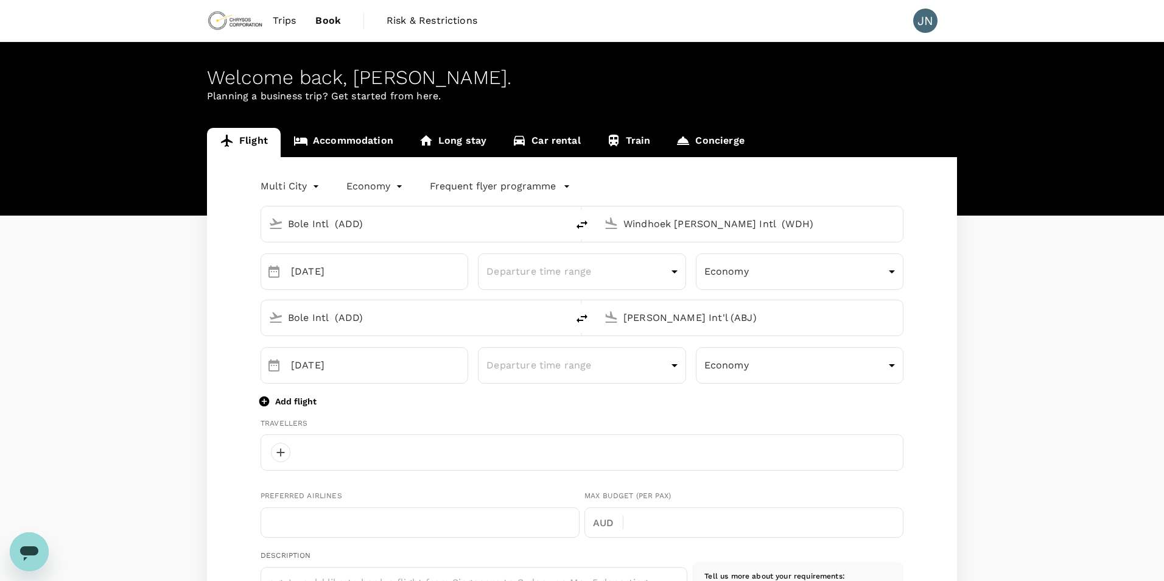
click at [307, 188] on body "Trips Book Risk & Restrictions JN Welcome back , Jean-Martial . Planning a busi…" at bounding box center [582, 544] width 1164 height 1089
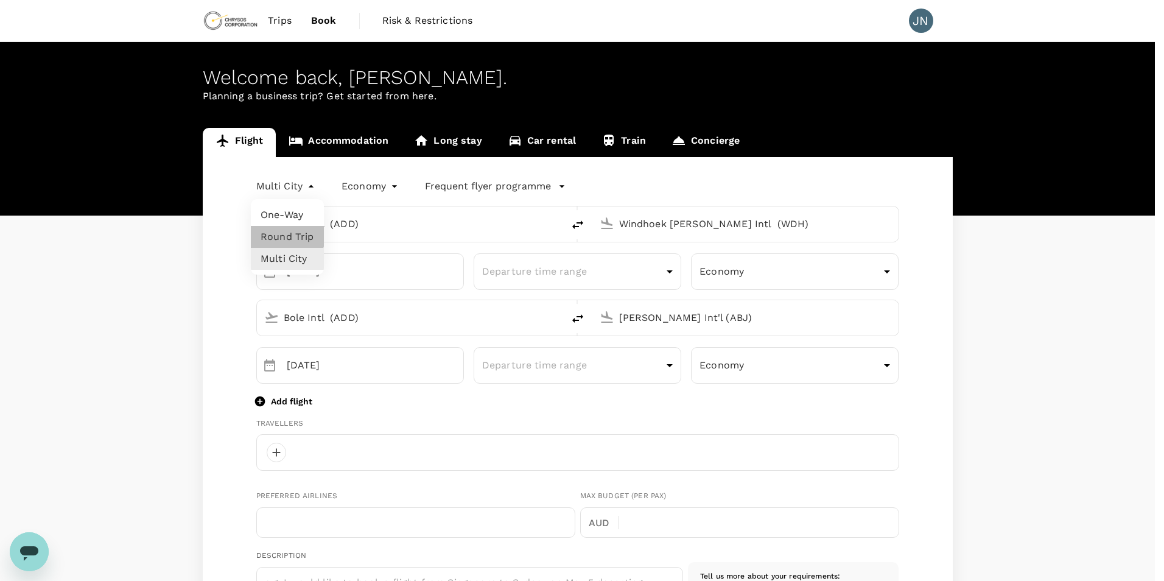
click at [278, 236] on li "Round Trip" at bounding box center [287, 237] width 73 height 22
type input "roundtrip"
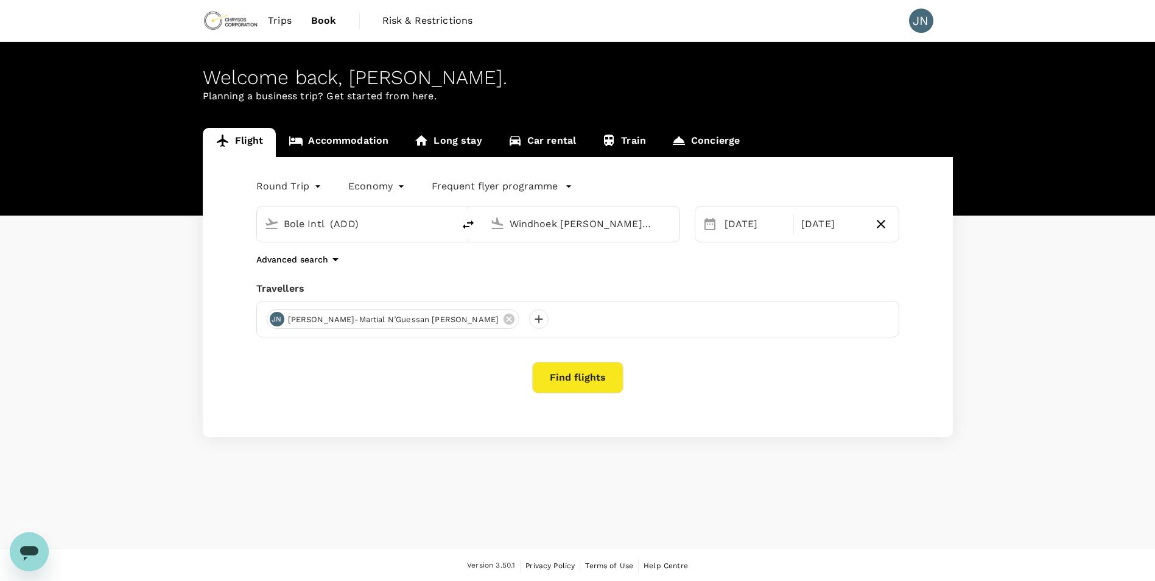
click at [572, 376] on button "Find flights" at bounding box center [577, 378] width 91 height 32
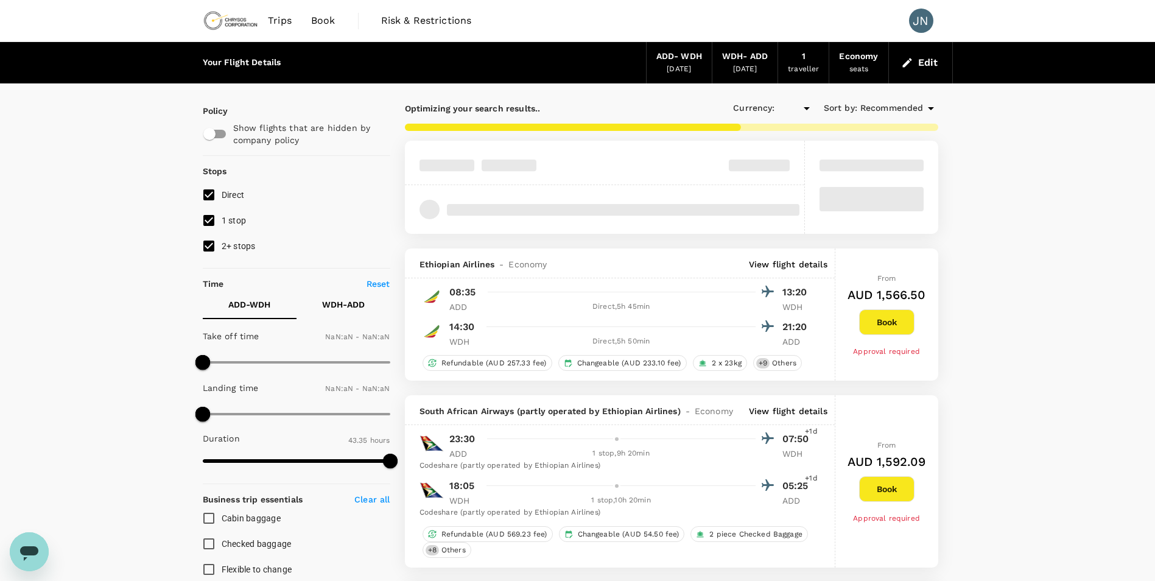
type input "AUD"
type input "1440"
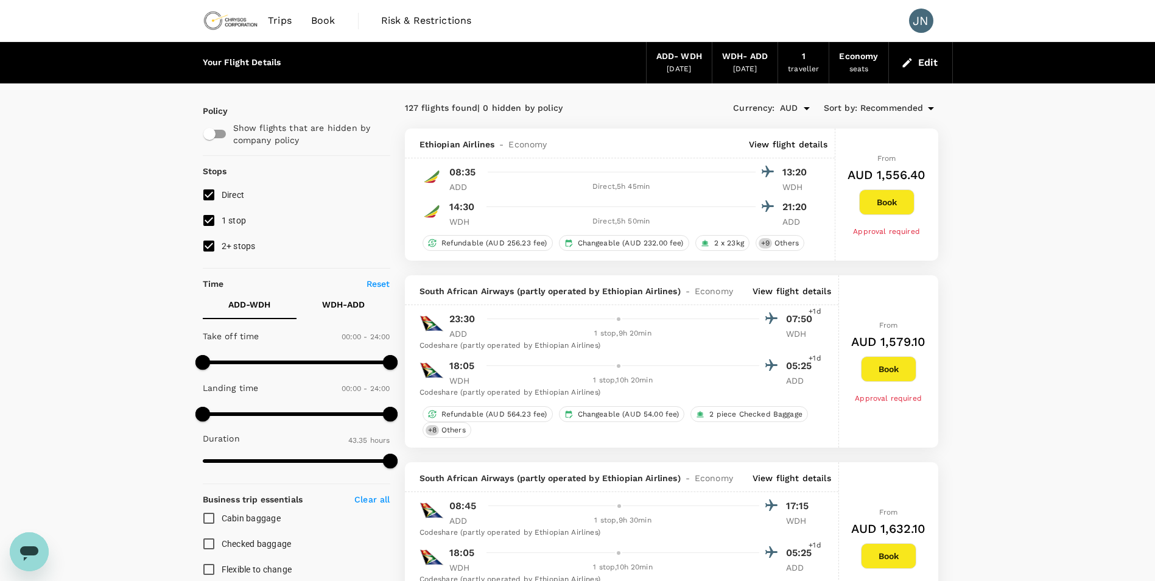
click at [787, 145] on p "View flight details" at bounding box center [788, 144] width 79 height 12
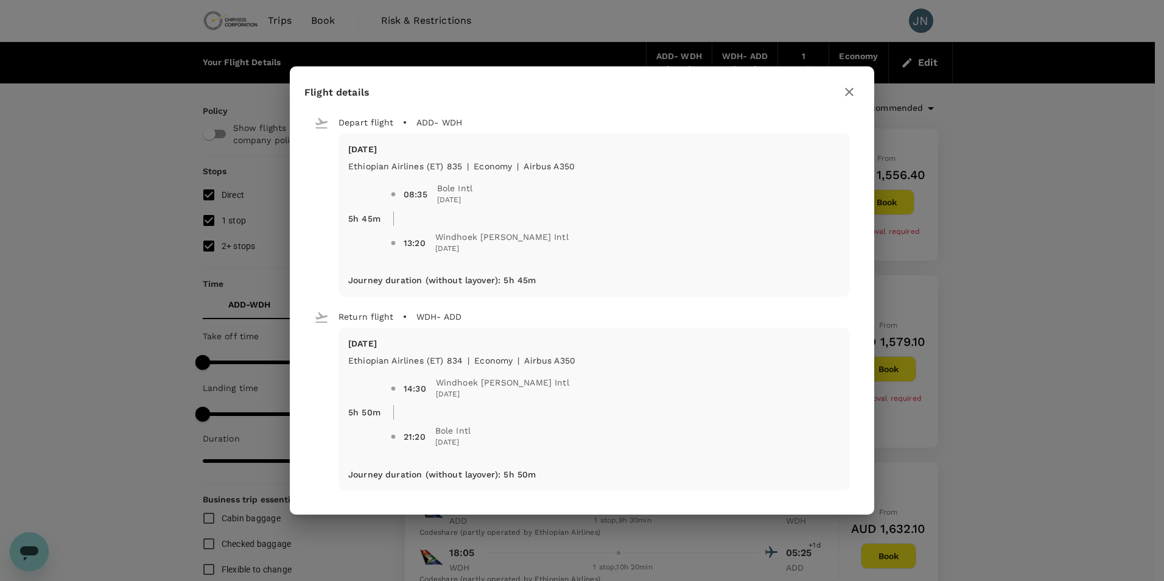
click at [852, 94] on icon "button" at bounding box center [849, 92] width 9 height 9
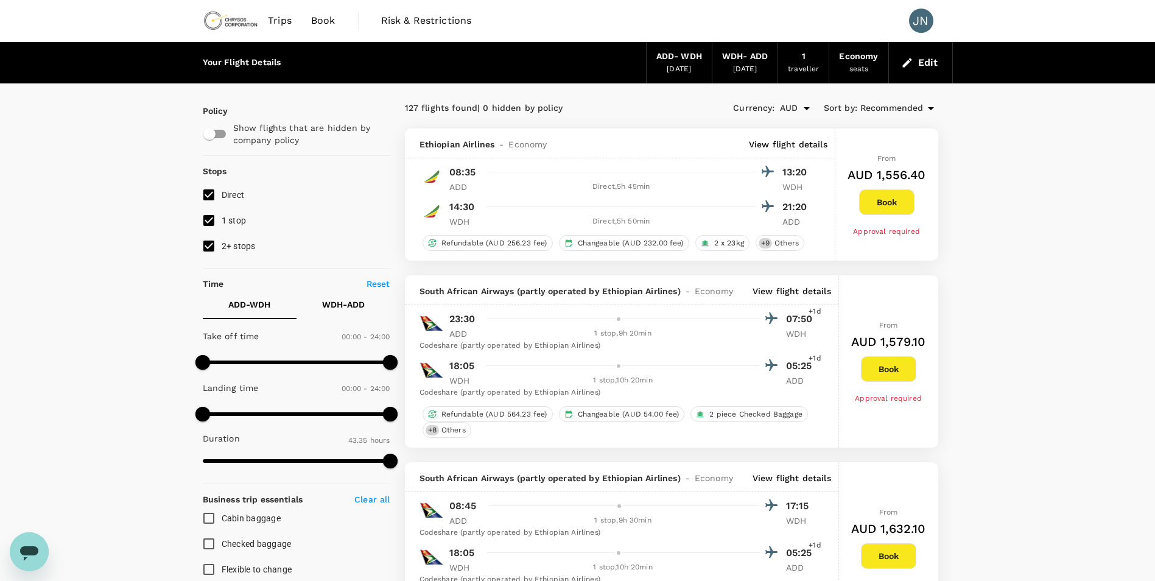
click at [325, 23] on span "Book" at bounding box center [323, 20] width 24 height 15
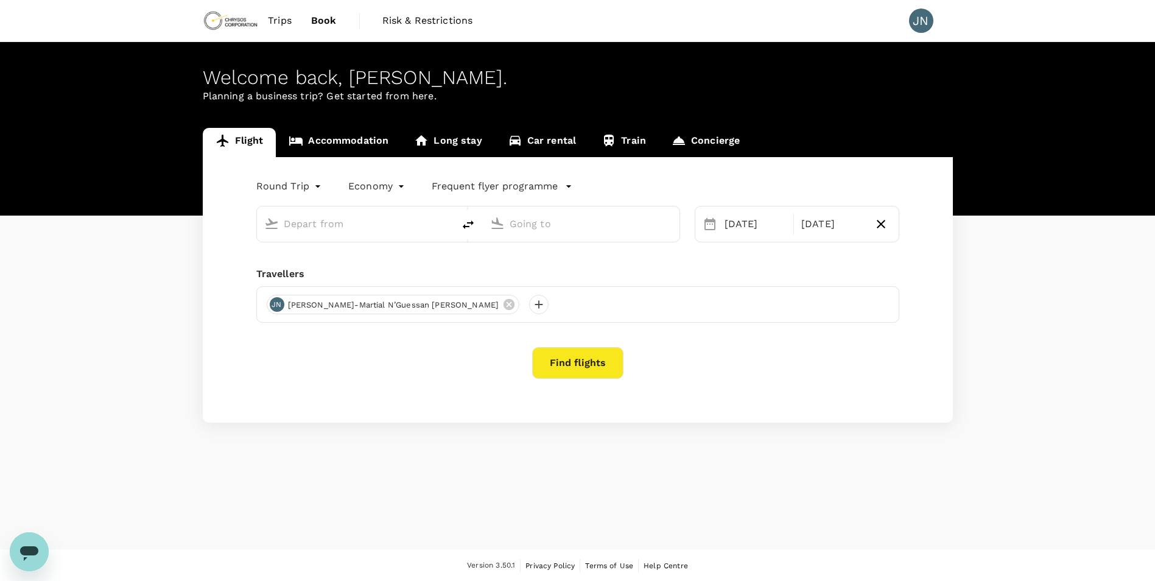
type input "Bole Intl (ADD)"
type input "Windhoek Hosea Kutako Intl (WDH)"
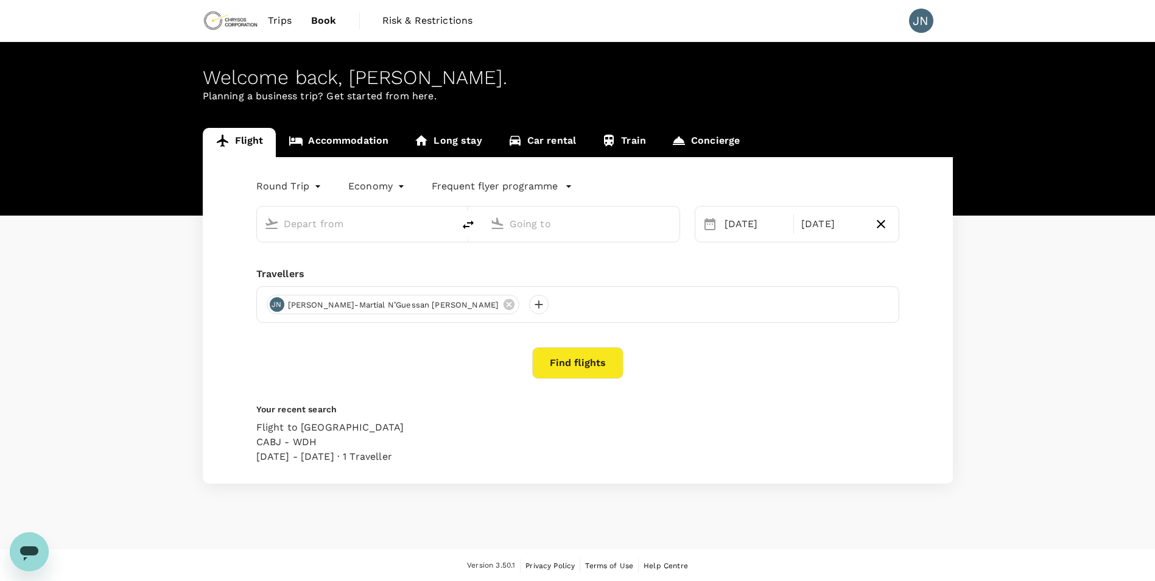
type input "Bole Intl (ADD)"
type input "Windhoek Hosea Kutako Intl (WDH)"
click at [710, 225] on icon at bounding box center [710, 224] width 15 height 15
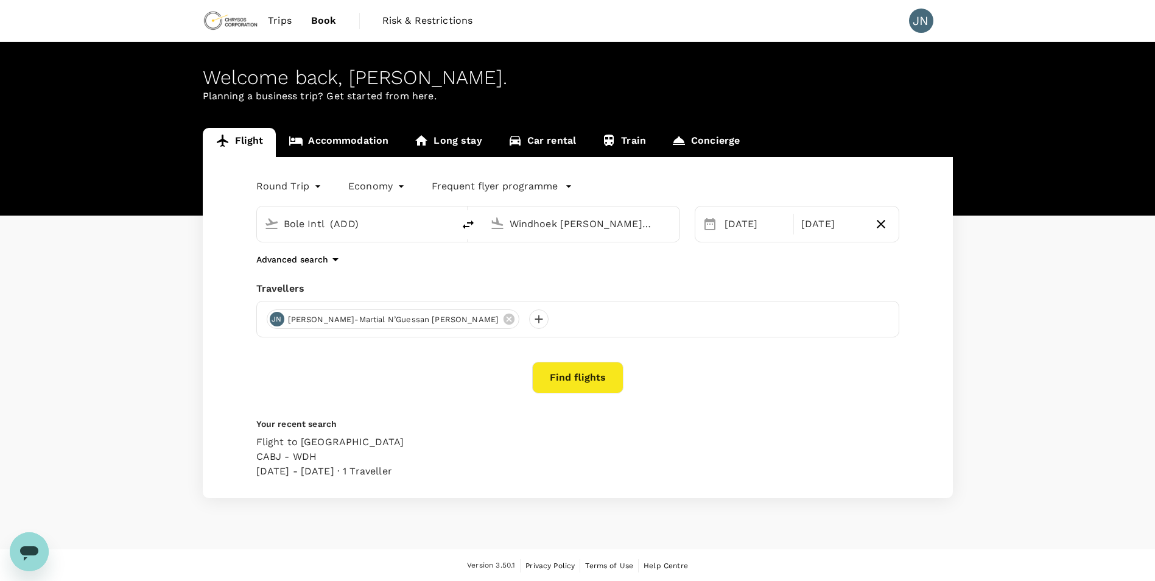
click at [711, 224] on icon at bounding box center [710, 224] width 15 height 15
click at [733, 224] on div "28 Sep" at bounding box center [756, 224] width 72 height 24
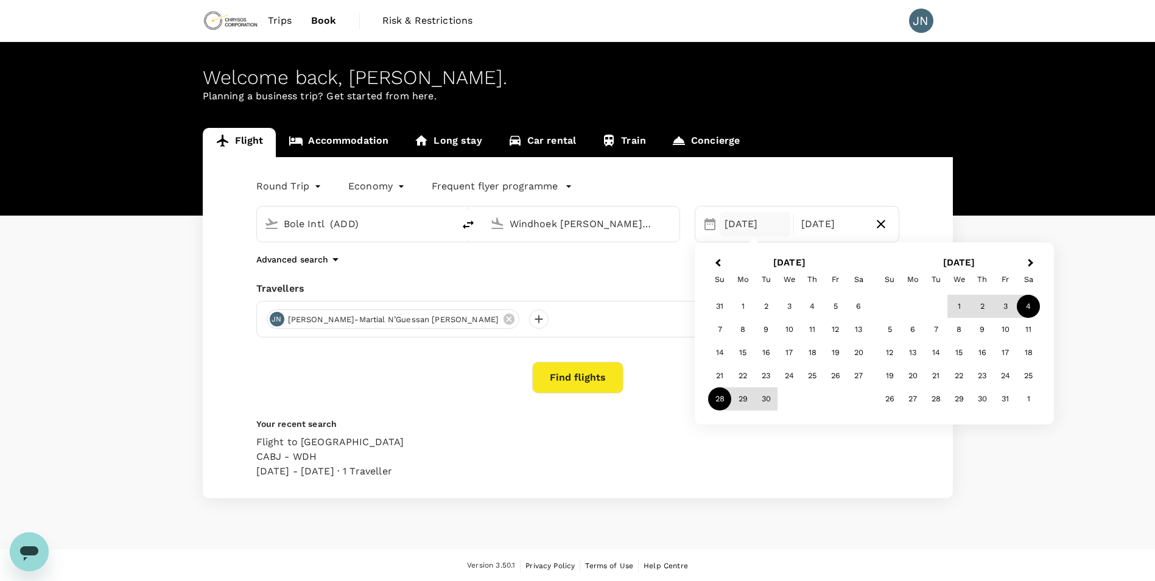
click at [367, 225] on input "Bole Intl (ADD)" at bounding box center [356, 223] width 144 height 19
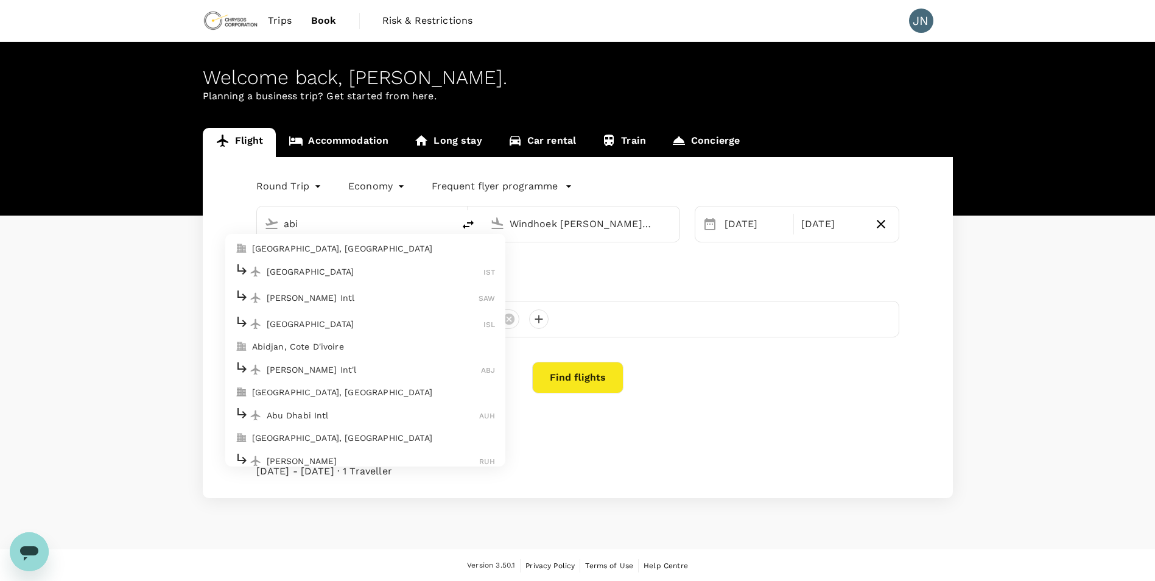
click at [375, 270] on p "Istanbul Airport" at bounding box center [375, 271] width 217 height 12
type input "Istanbul Airport (IST)"
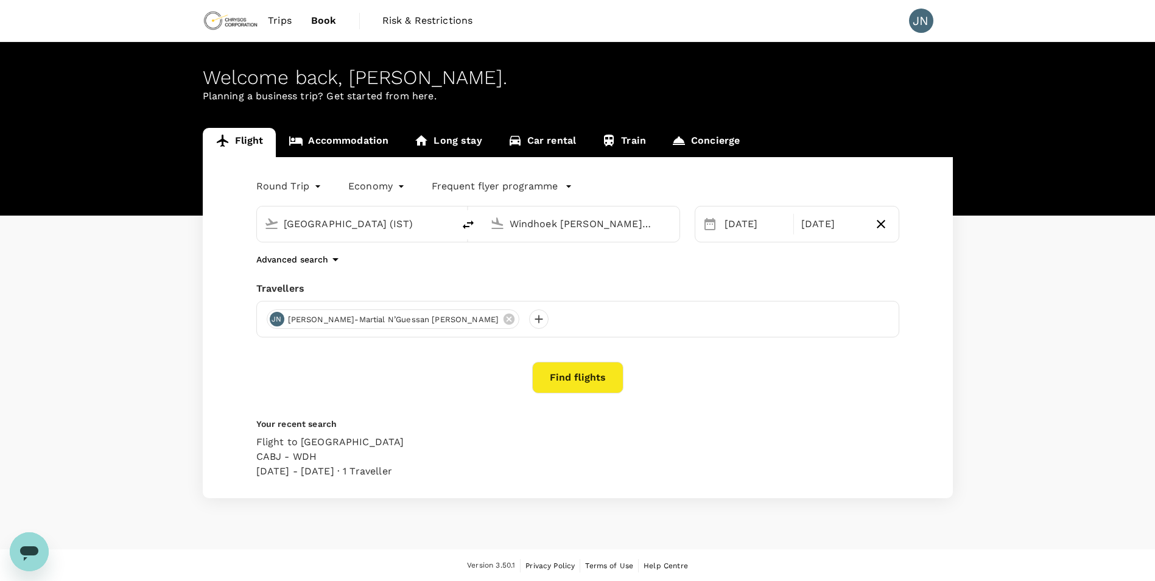
click at [393, 221] on input "Istanbul Airport (IST)" at bounding box center [356, 223] width 144 height 19
click at [323, 270] on p "[PERSON_NAME] Int'l" at bounding box center [374, 271] width 215 height 12
type input "Félix-Houphouët-Boigny Int'l (ABJ)"
click at [655, 222] on div "Windhoek Hosea Kutako Intl (WDH)" at bounding box center [591, 223] width 163 height 19
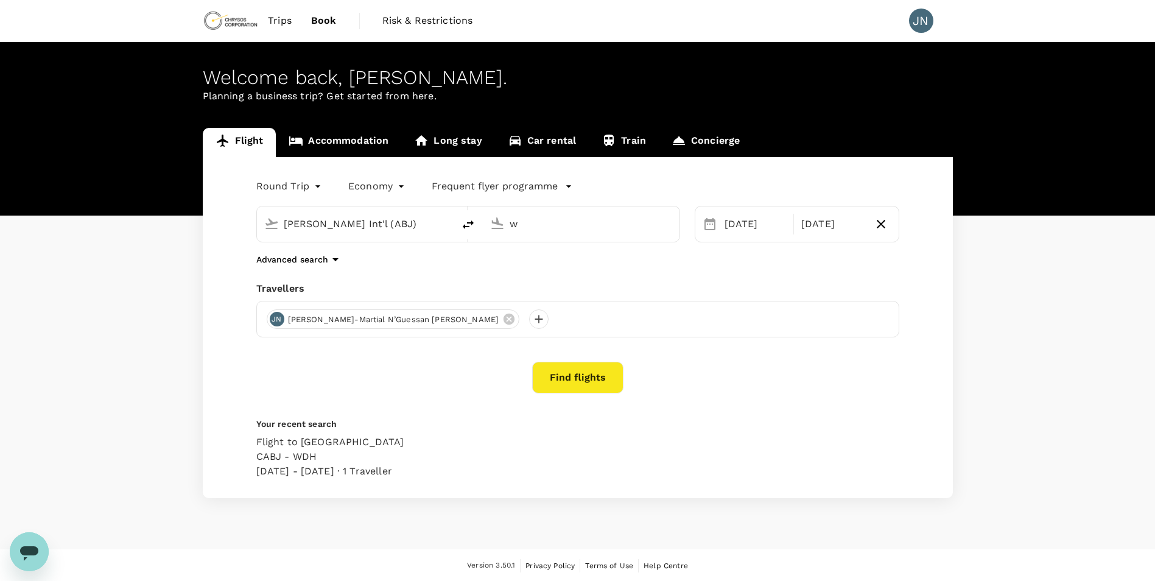
scroll to position [0, 0]
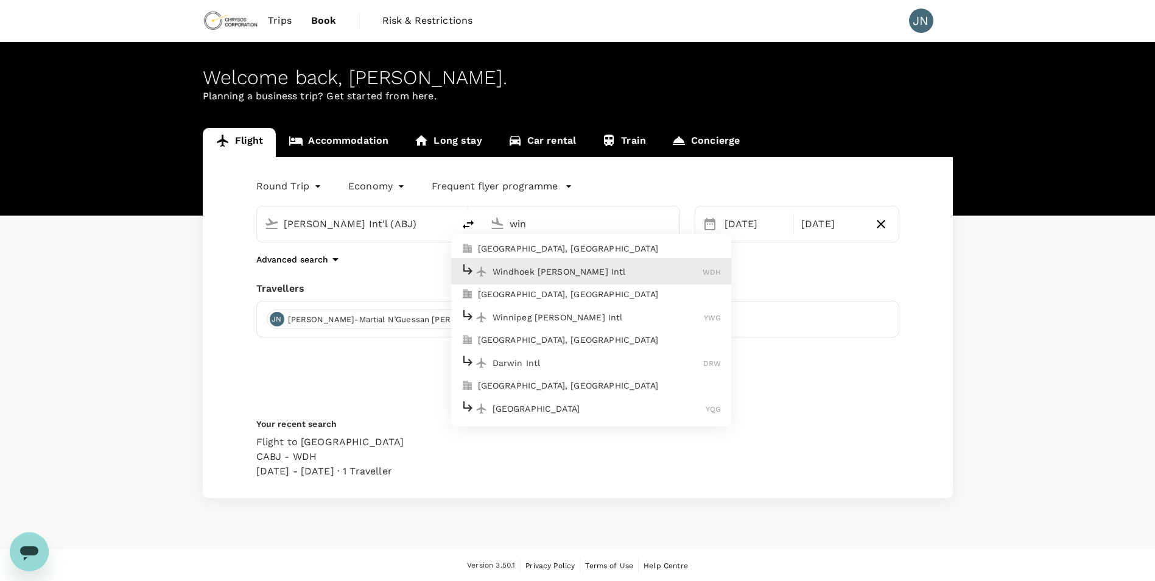
click at [526, 272] on p "Windhoek [PERSON_NAME] Intl" at bounding box center [598, 271] width 211 height 12
type input "Windhoek Hosea Kutako Intl (WDH)"
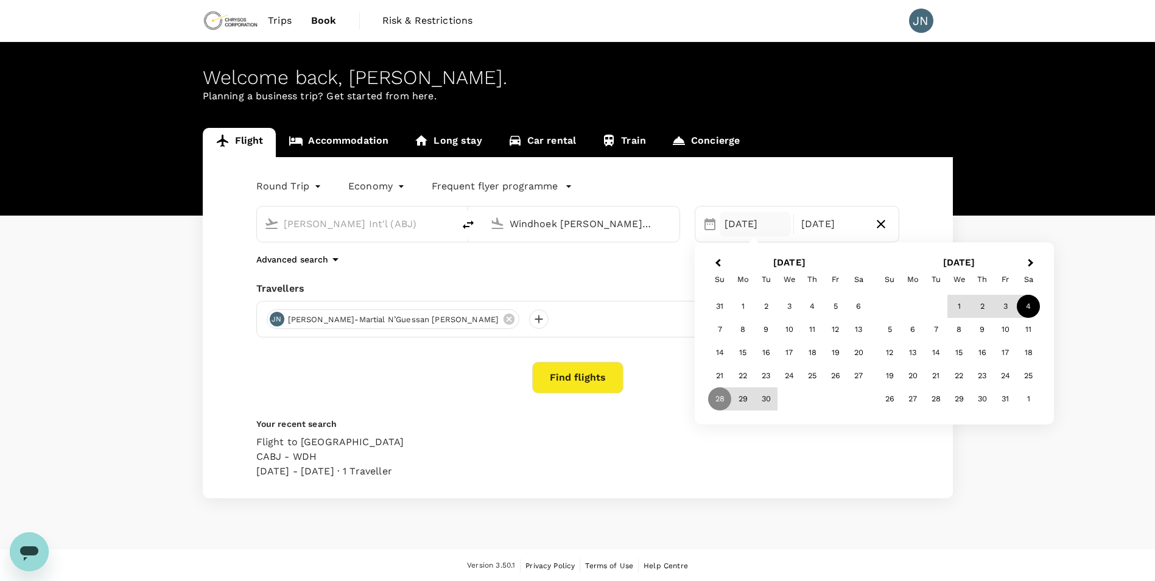
click at [1033, 310] on div "4" at bounding box center [1028, 306] width 23 height 23
click at [871, 478] on div "Flight to Windhoek CABJ - WDH 27 Sep - 04 Oct · 1 Traveller" at bounding box center [575, 454] width 648 height 49
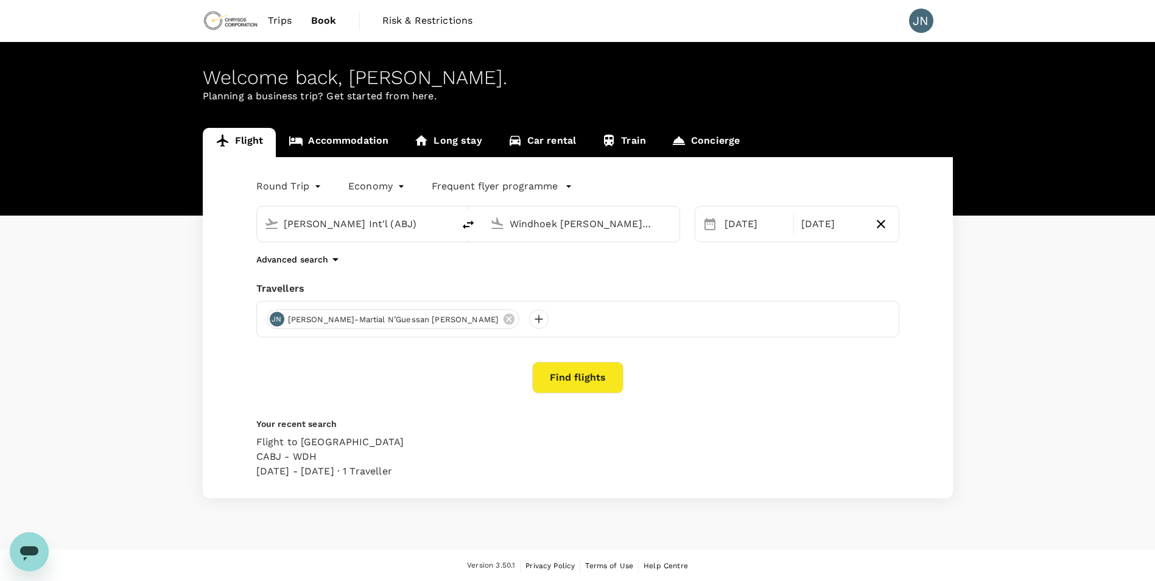
click at [709, 227] on icon at bounding box center [710, 224] width 15 height 15
click at [728, 223] on div "04 Oct" at bounding box center [756, 224] width 72 height 24
click at [718, 264] on span "Previous Month" at bounding box center [718, 263] width 0 height 14
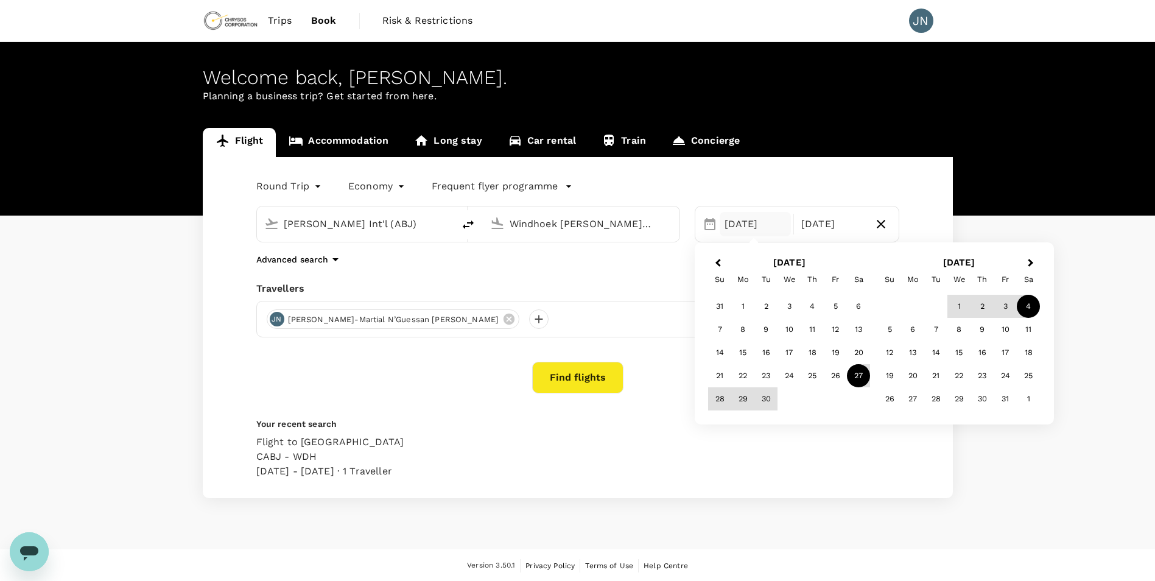
click at [856, 377] on div "27" at bounding box center [858, 375] width 23 height 23
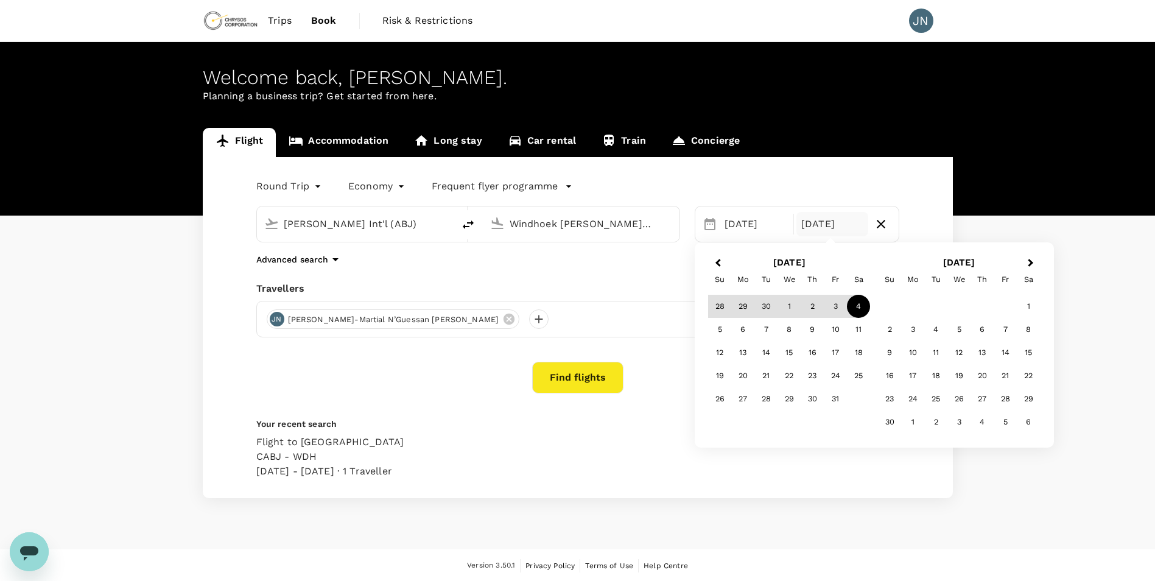
click at [663, 443] on div "Flight to Windhoek CABJ - WDH 27 Sep - 04 Oct · 1 Traveller" at bounding box center [575, 454] width 648 height 49
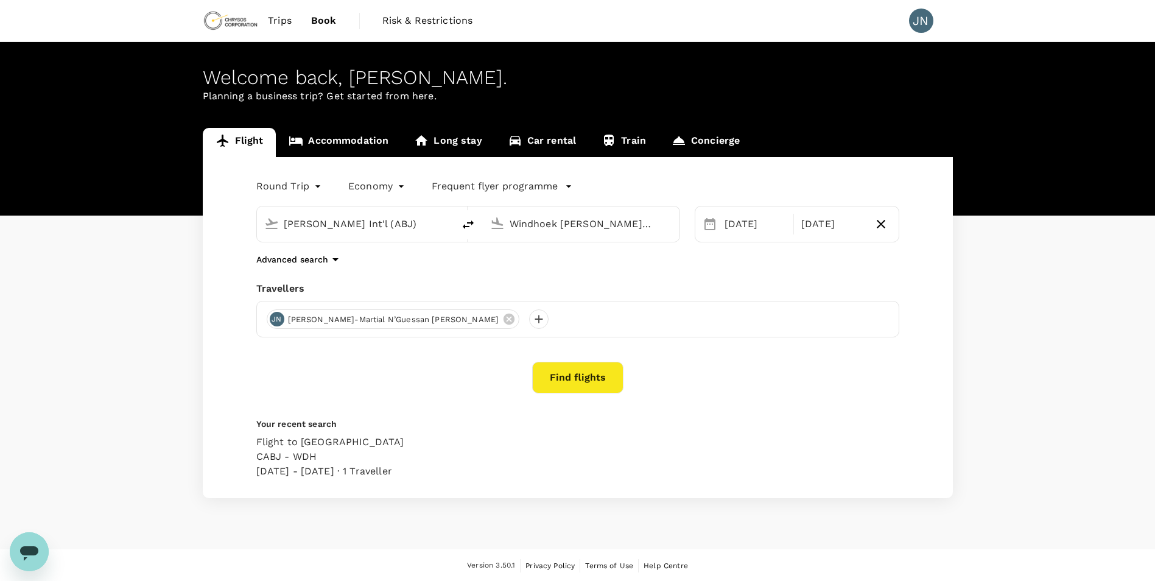
click at [563, 377] on button "Find flights" at bounding box center [577, 378] width 91 height 32
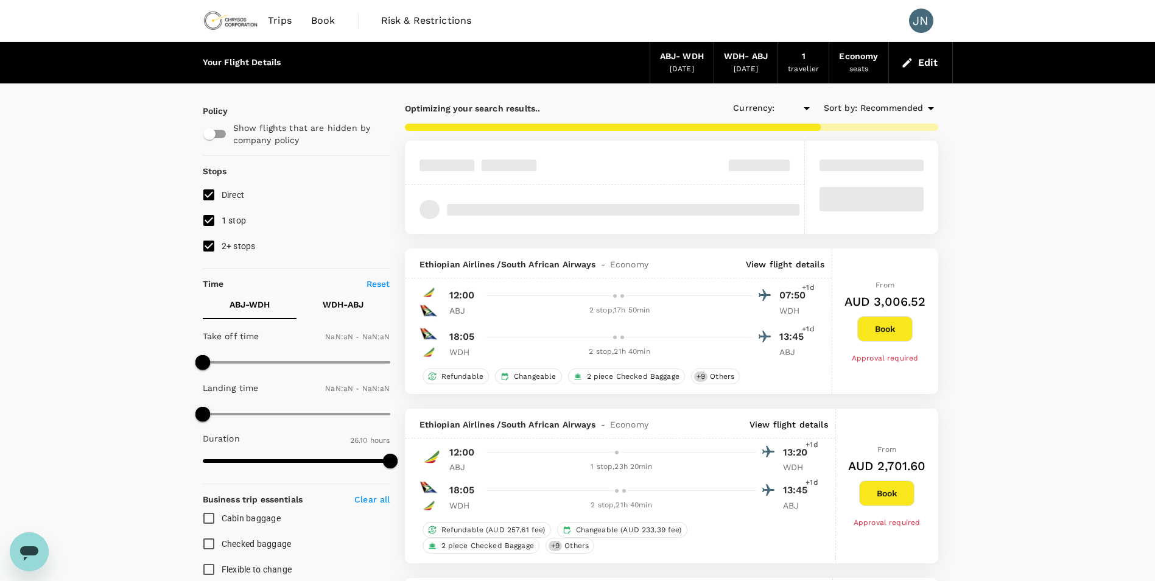
type input "AUD"
type input "1440"
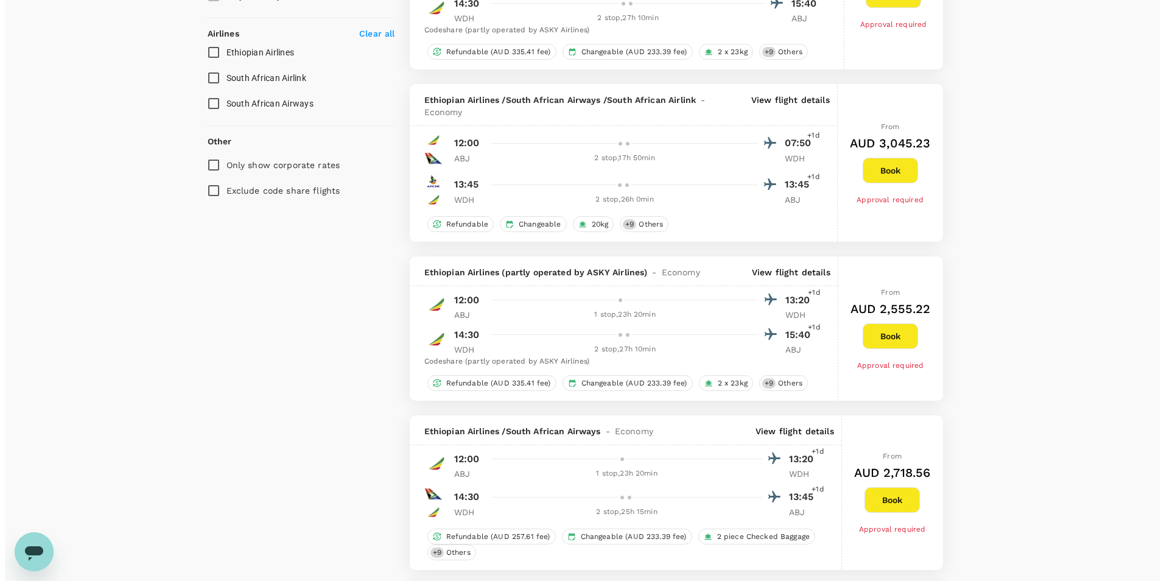
scroll to position [731, 0]
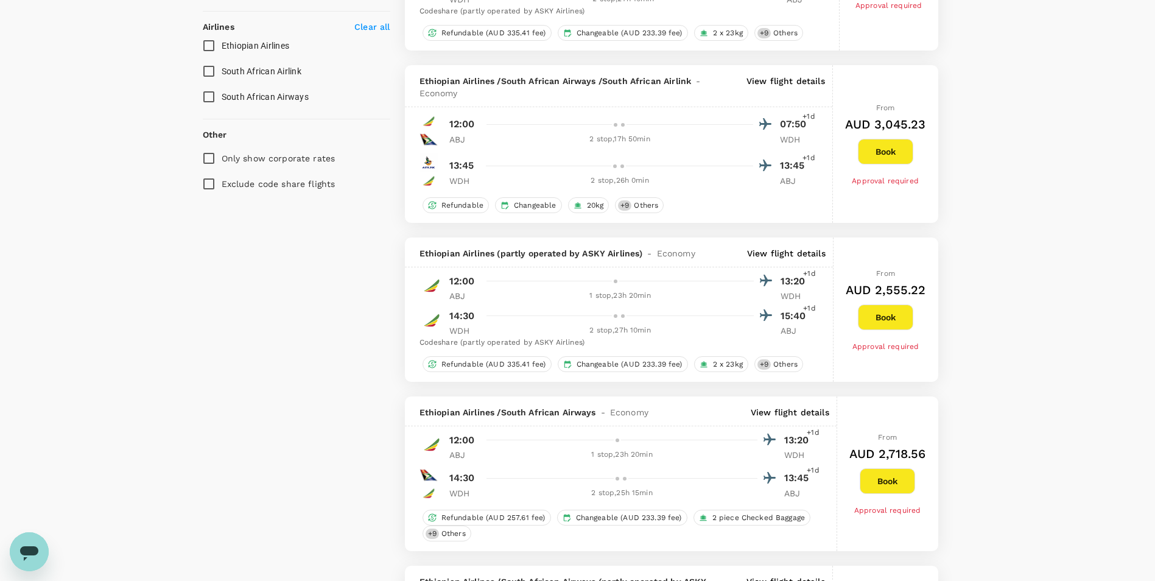
click at [786, 80] on p "View flight details" at bounding box center [786, 87] width 79 height 24
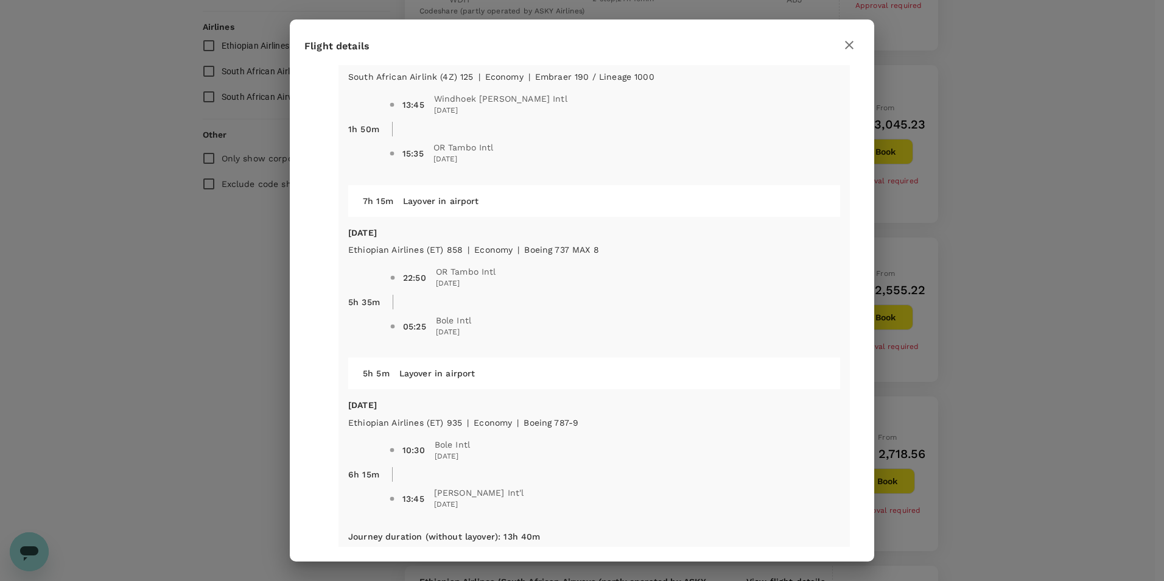
scroll to position [598, 0]
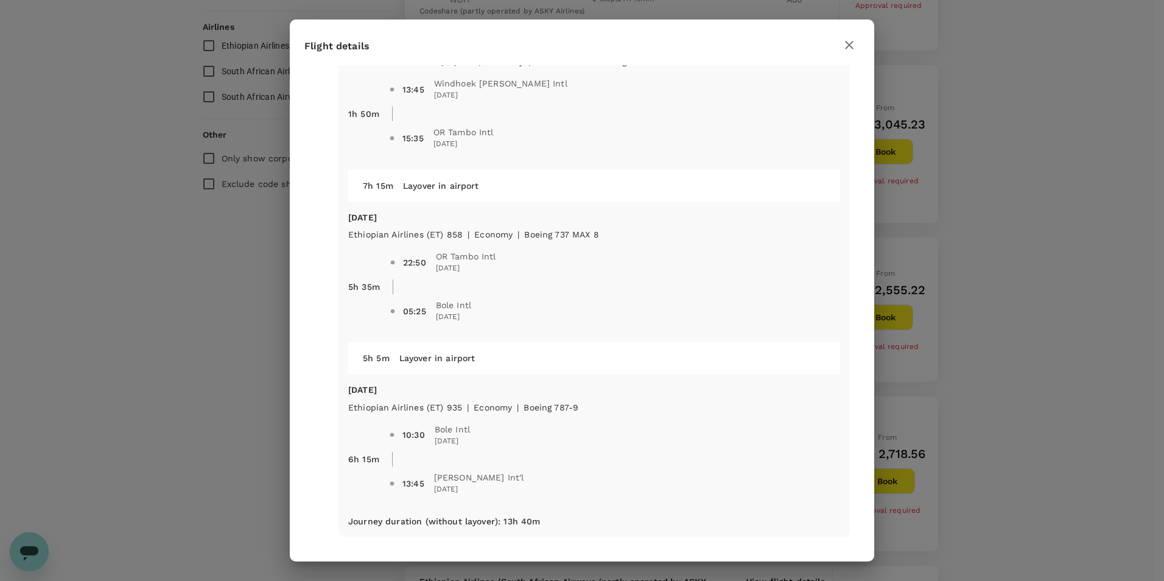
click at [850, 43] on icon "button" at bounding box center [849, 45] width 15 height 15
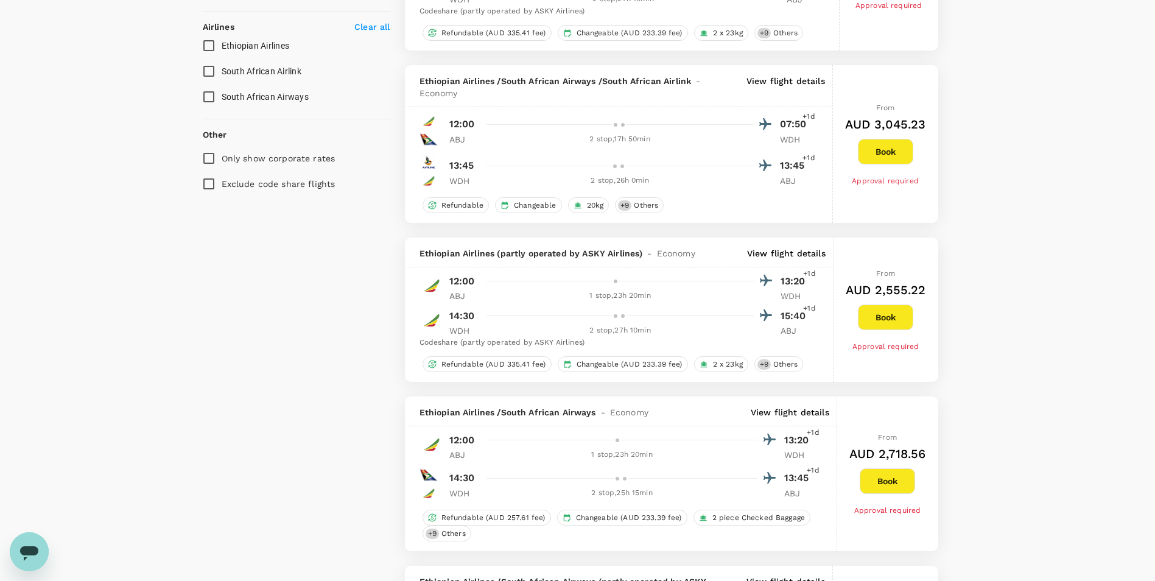
click at [783, 254] on p "View flight details" at bounding box center [786, 253] width 79 height 12
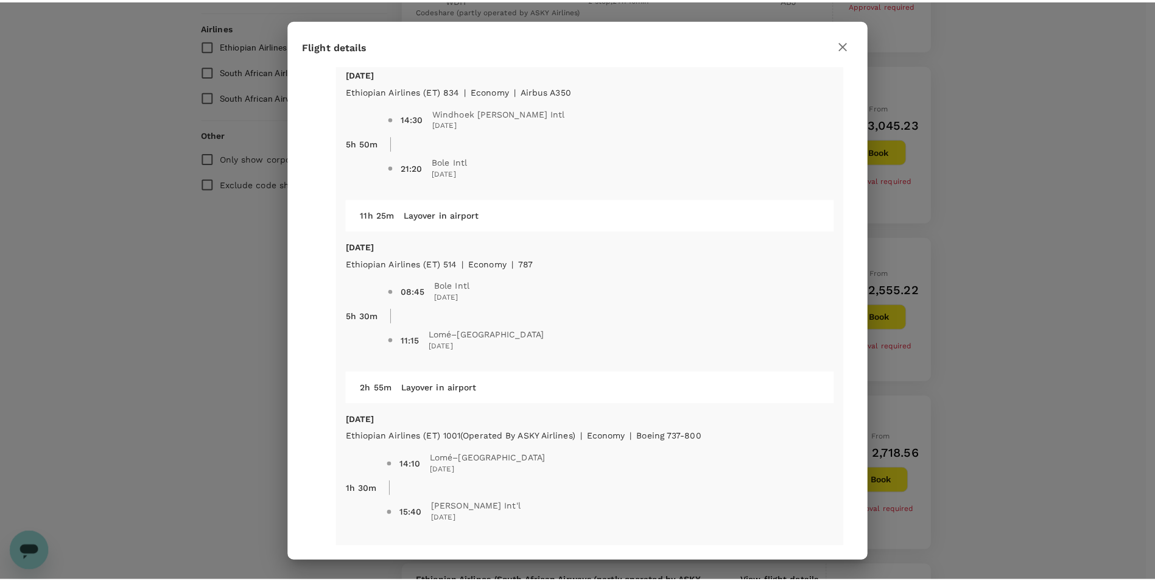
scroll to position [425, 0]
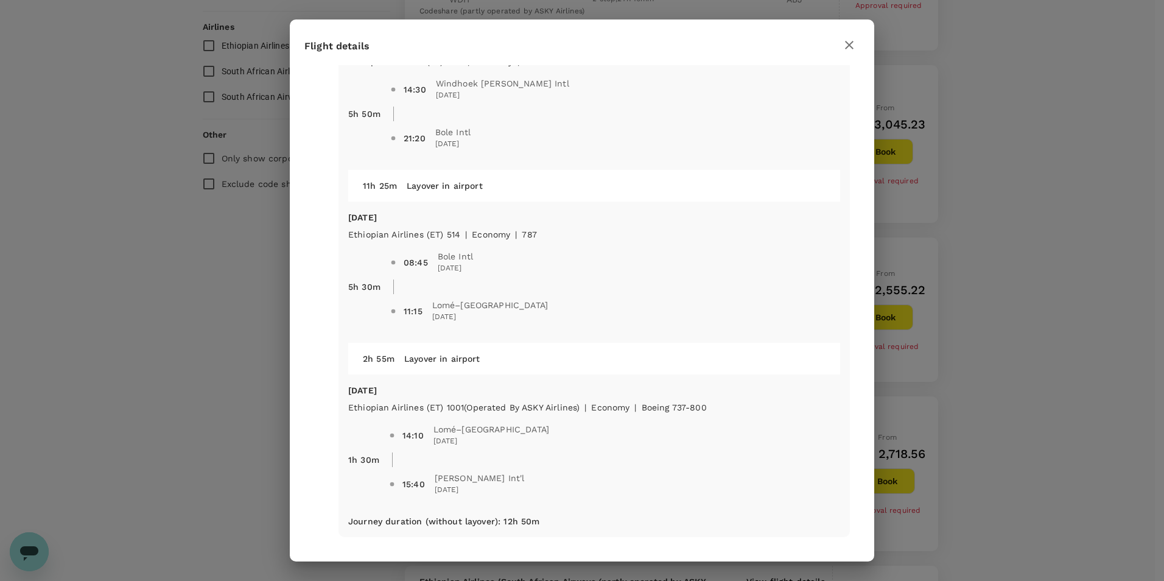
click at [849, 43] on icon "button" at bounding box center [849, 45] width 15 height 15
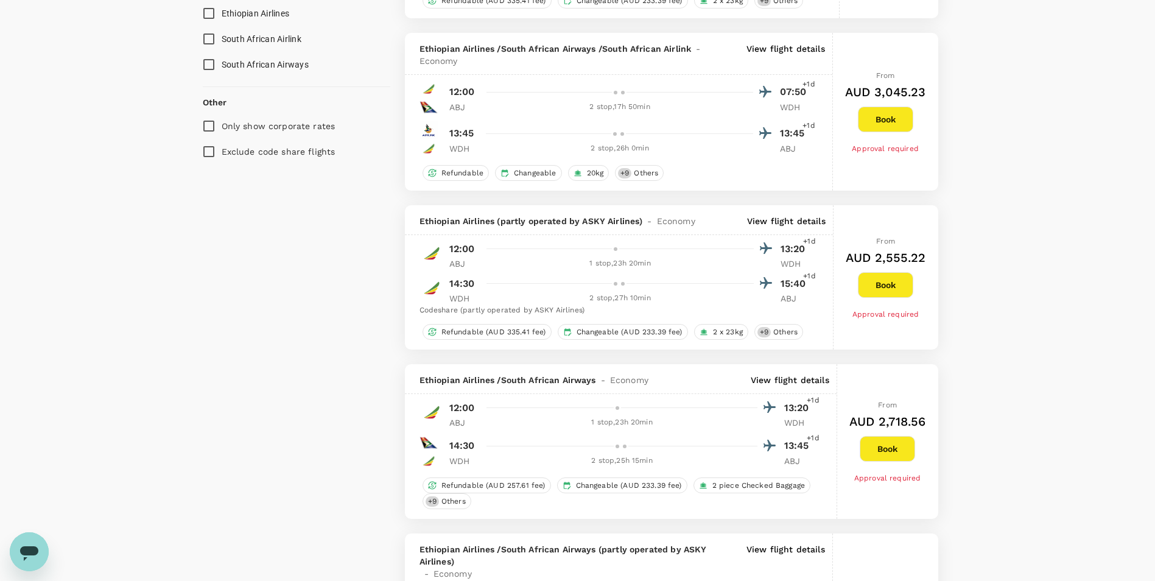
scroll to position [792, 0]
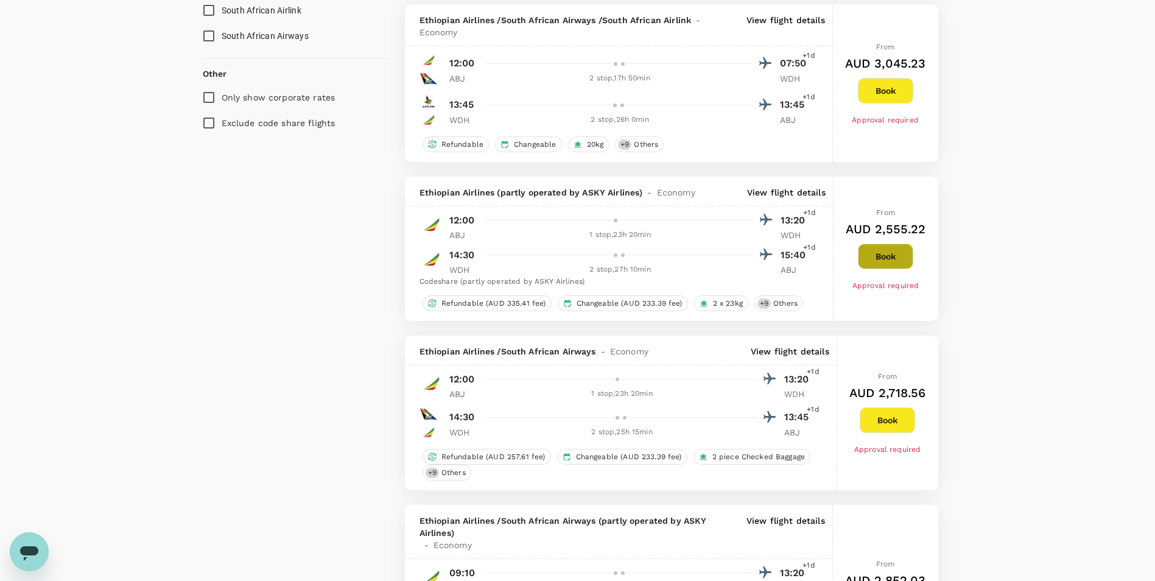
click at [878, 258] on button "Book" at bounding box center [885, 257] width 55 height 26
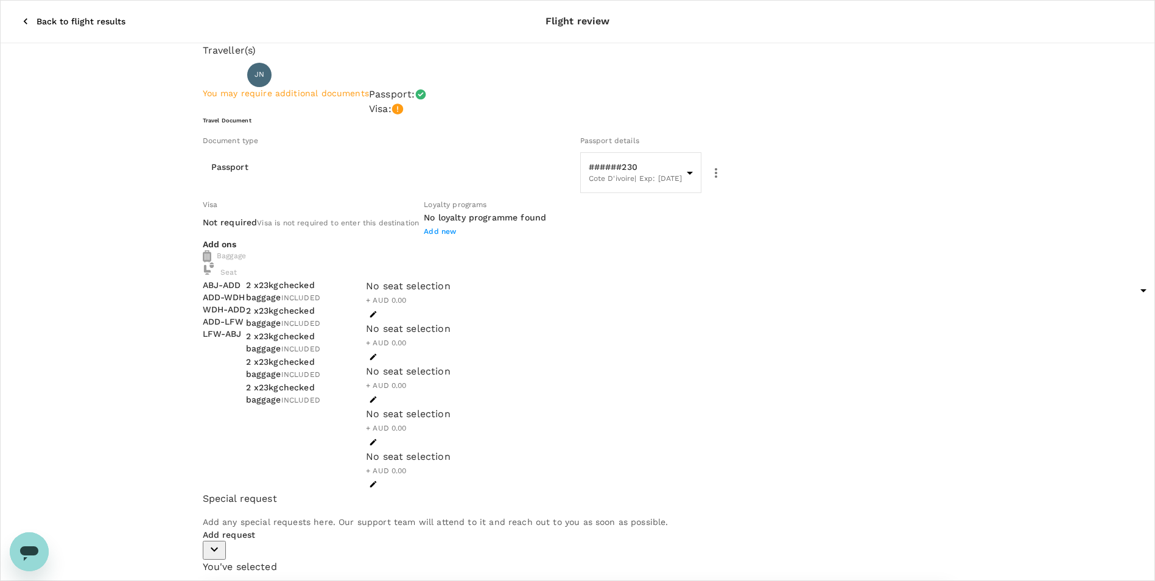
click at [402, 203] on body "Back to flight results Flight review Traveller(s) Traveller 1 : JN Jean-Martial…" at bounding box center [577, 490] width 1155 height 981
click at [348, 234] on li "Passport" at bounding box center [314, 234] width 195 height 19
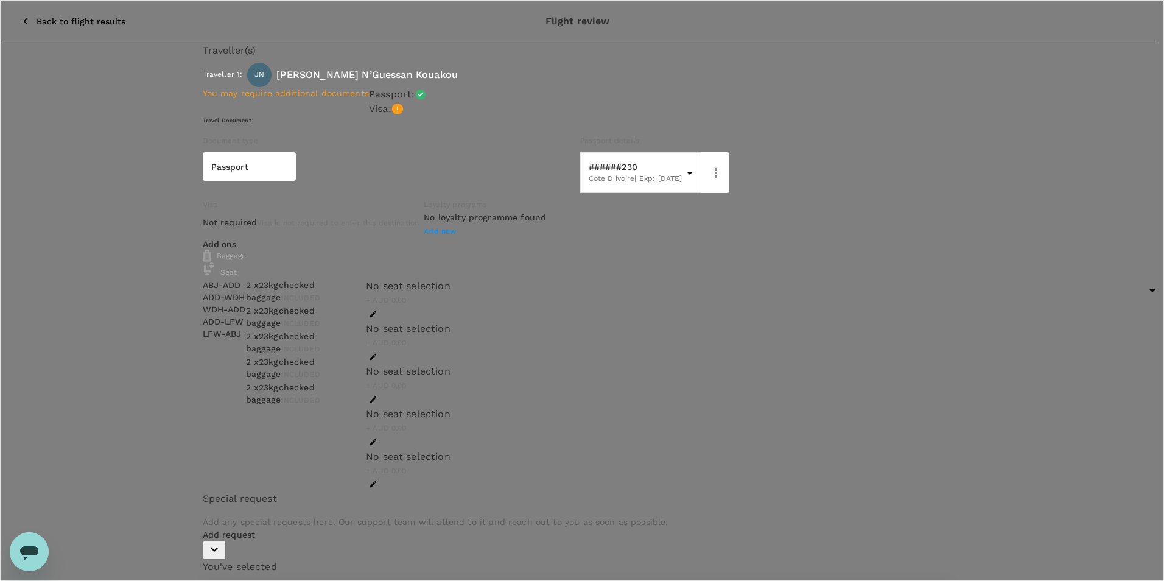
type input "9c4289b1-14a3-4119-8736-521306e5ca8f"
type textarea "Trip to Namibia for site visit"
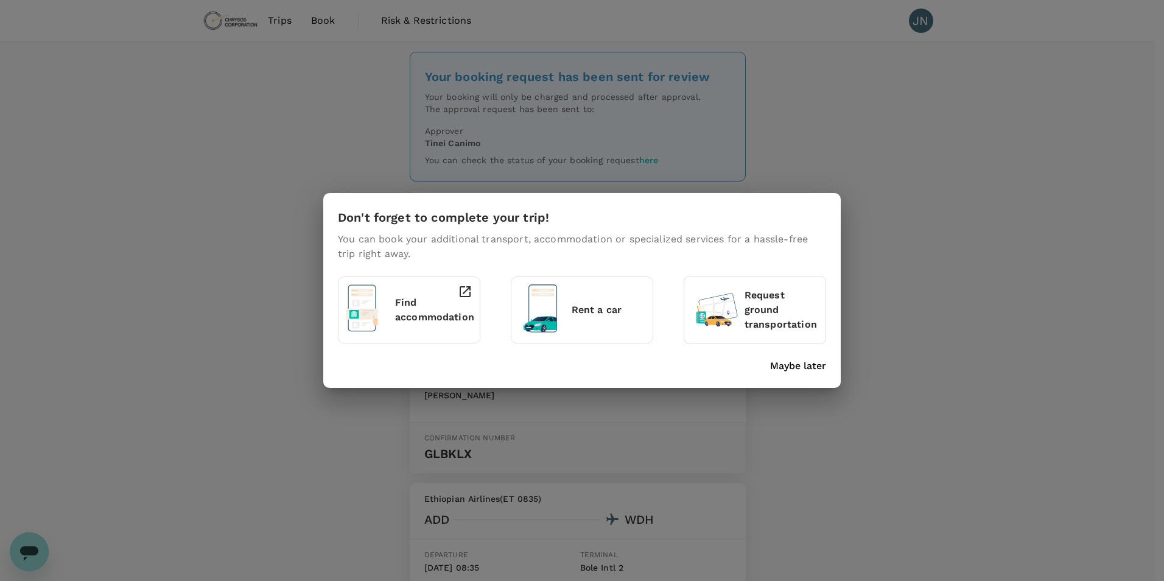
click at [446, 304] on p "Find accommodation" at bounding box center [434, 309] width 79 height 29
